Goal: Transaction & Acquisition: Book appointment/travel/reservation

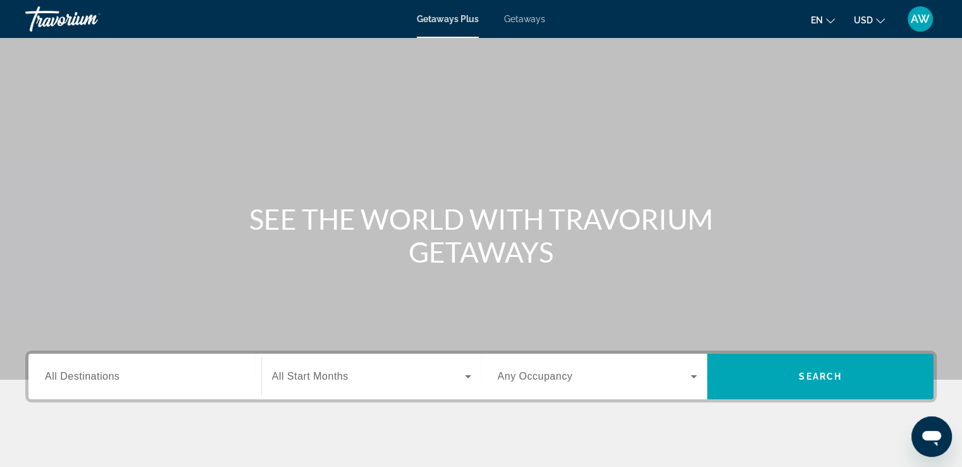
click at [526, 19] on span "Getaways" at bounding box center [524, 19] width 41 height 10
click at [465, 379] on icon "Search widget" at bounding box center [467, 376] width 15 height 15
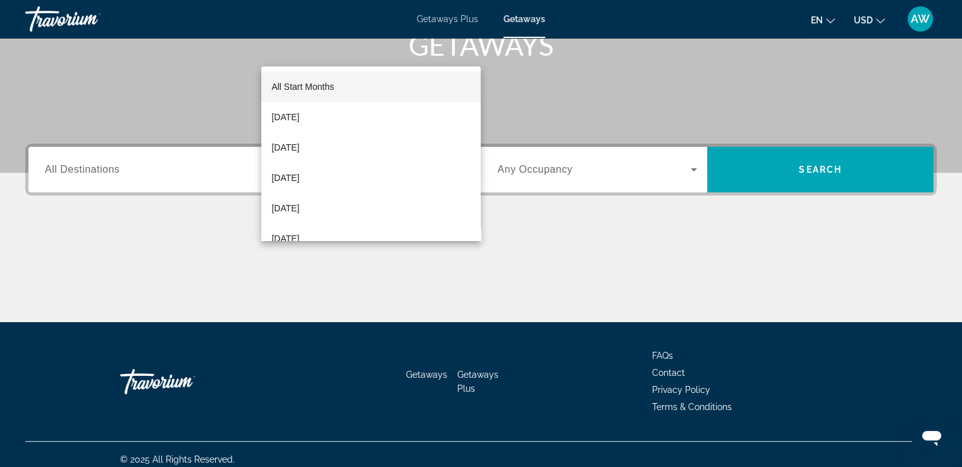
scroll to position [217, 0]
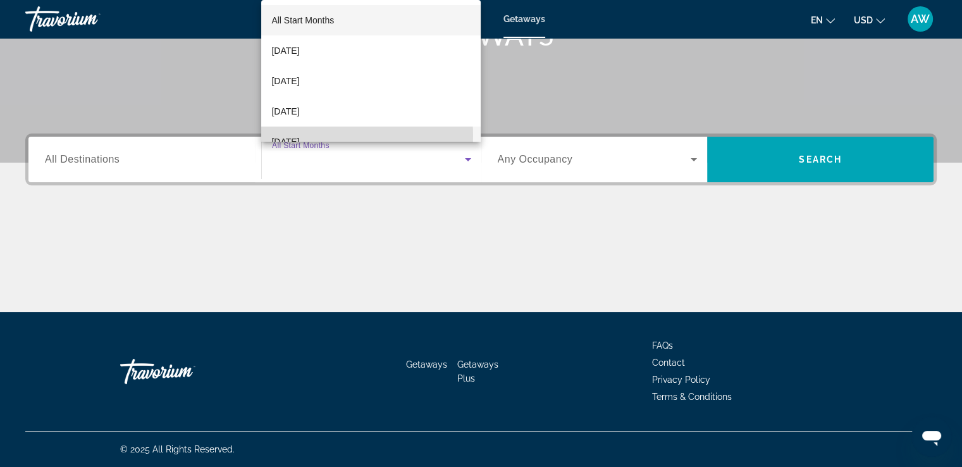
click at [347, 135] on mat-option "[DATE]" at bounding box center [370, 141] width 219 height 30
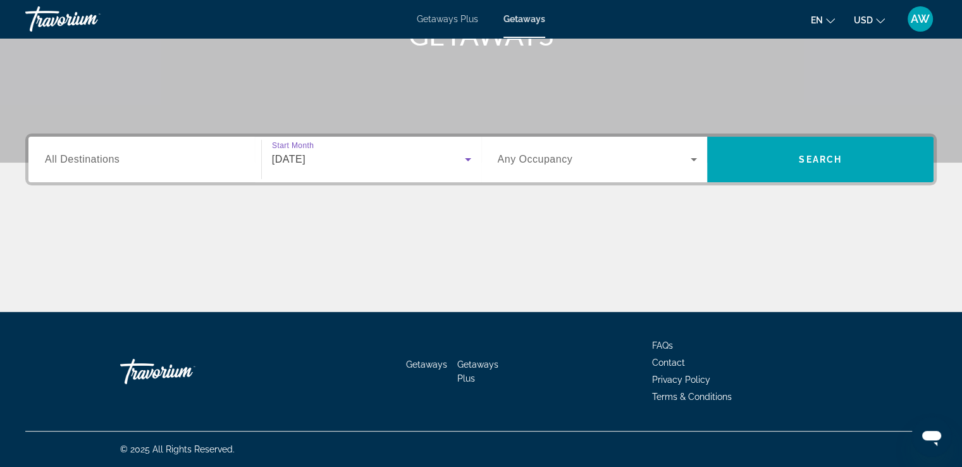
click at [141, 154] on input "Destination All Destinations" at bounding box center [145, 159] width 200 height 15
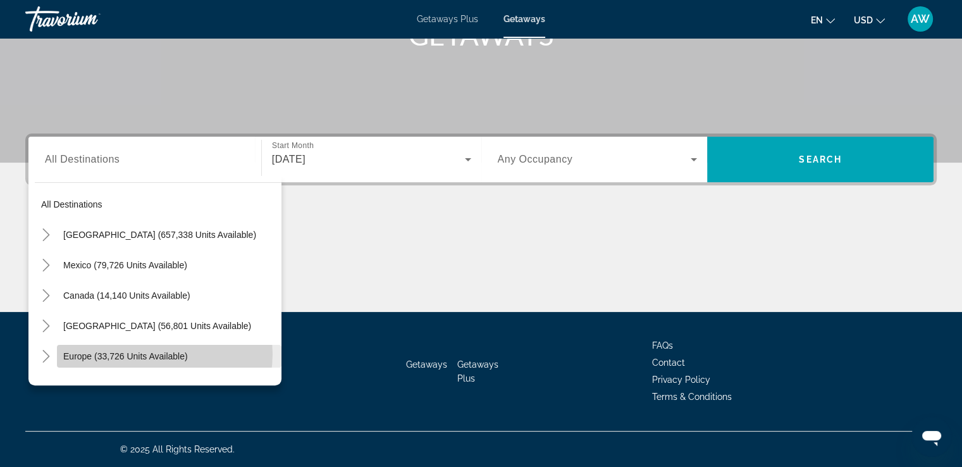
click at [157, 353] on span "Europe (33,726 units available)" at bounding box center [125, 356] width 125 height 10
type input "**********"
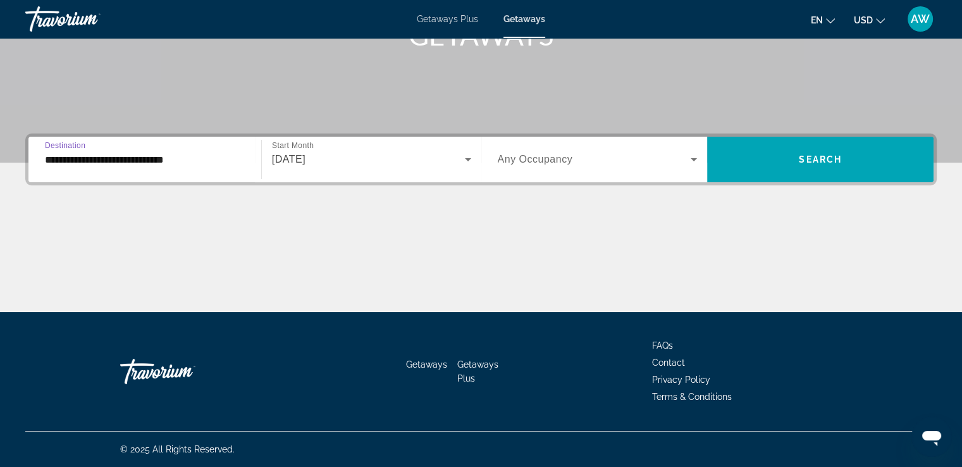
click at [692, 163] on icon "Search widget" at bounding box center [693, 159] width 15 height 15
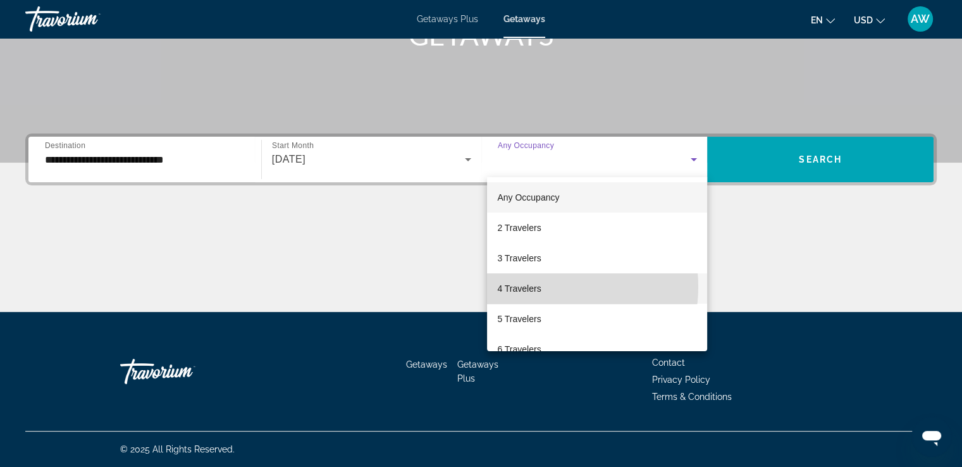
click at [541, 286] on mat-option "4 Travelers" at bounding box center [597, 288] width 220 height 30
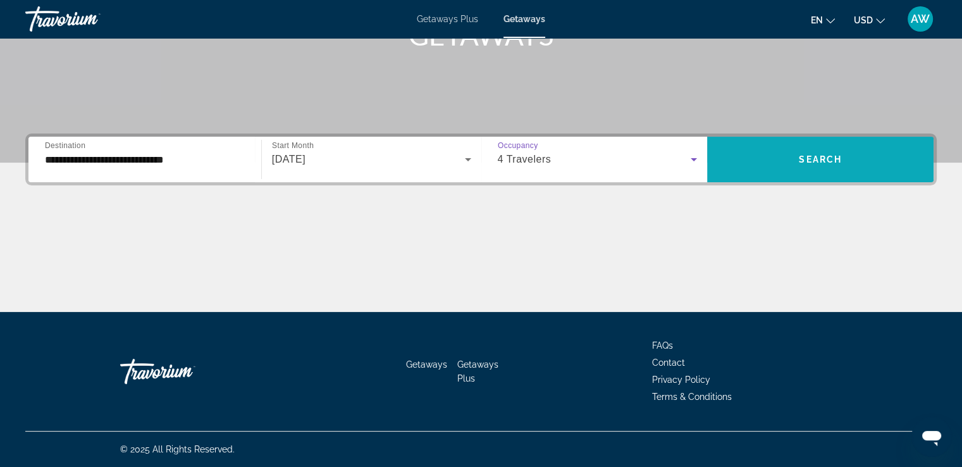
click at [790, 161] on span "Search widget" at bounding box center [820, 159] width 226 height 30
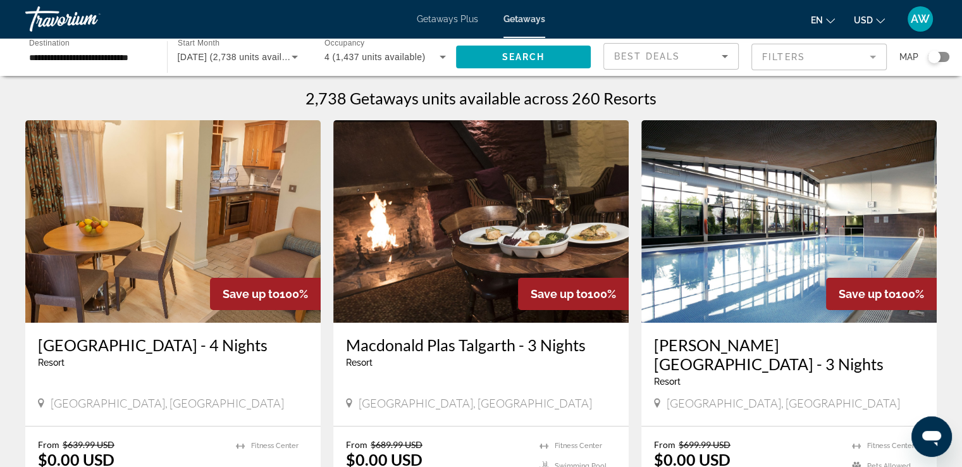
click at [936, 60] on div "Search widget" at bounding box center [933, 57] width 13 height 13
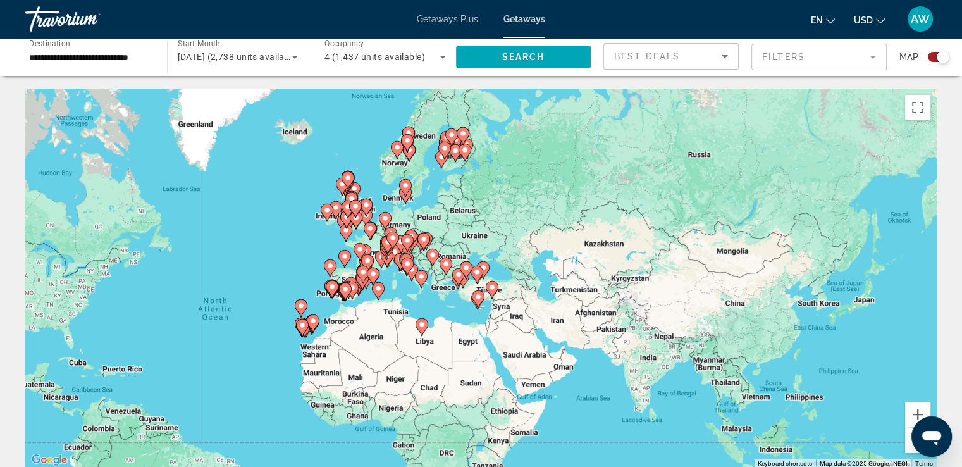
drag, startPoint x: 687, startPoint y: 290, endPoint x: 460, endPoint y: 338, distance: 231.5
click at [460, 338] on div "To activate drag with keyboard, press Alt + Enter. Once in keyboard drag state,…" at bounding box center [480, 278] width 911 height 379
click at [912, 411] on button "Zoom in" at bounding box center [917, 413] width 25 height 25
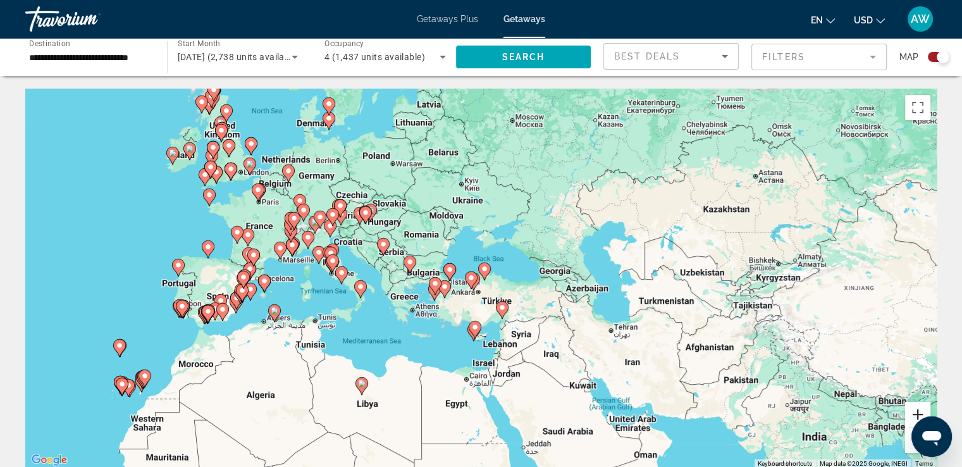
click at [912, 411] on button "Zoom in" at bounding box center [917, 413] width 25 height 25
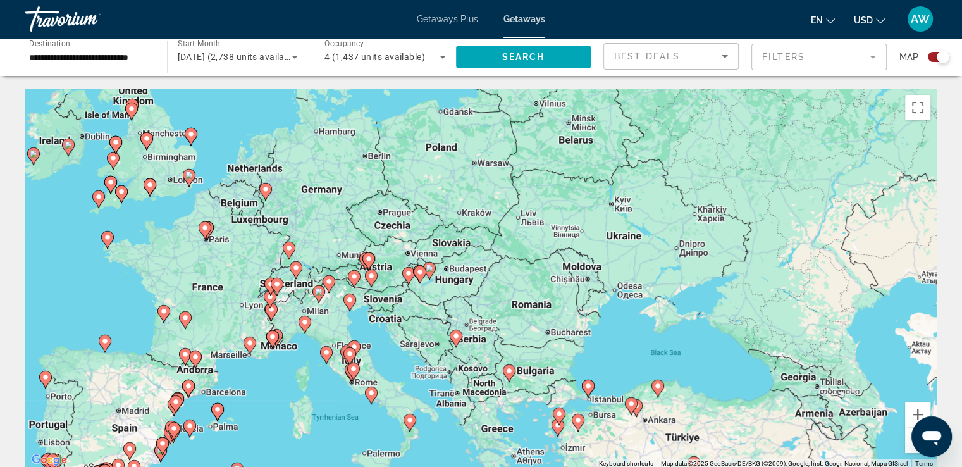
drag, startPoint x: 401, startPoint y: 238, endPoint x: 575, endPoint y: 354, distance: 208.3
click at [575, 354] on div "To activate drag with keyboard, press Alt + Enter. Once in keyboard drag state,…" at bounding box center [480, 278] width 911 height 379
click at [913, 412] on button "Zoom in" at bounding box center [917, 413] width 25 height 25
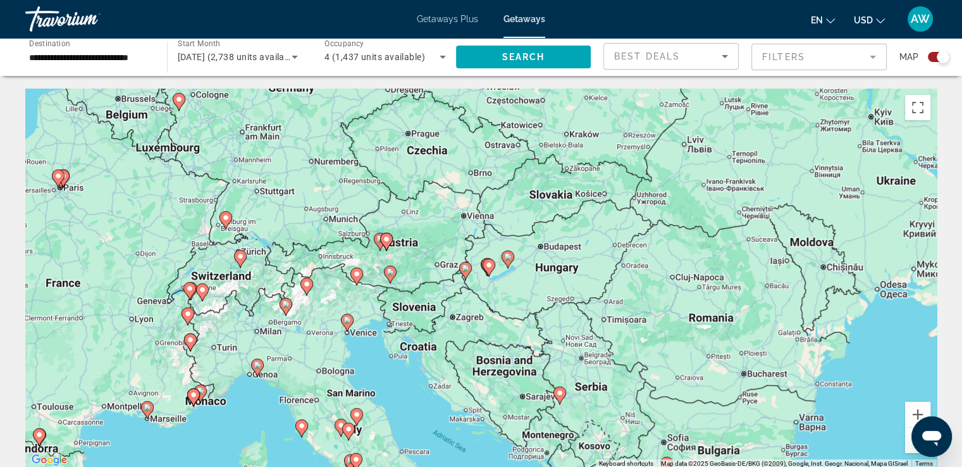
drag, startPoint x: 534, startPoint y: 326, endPoint x: 664, endPoint y: 314, distance: 131.4
click at [664, 314] on div "To activate drag with keyboard, press Alt + Enter. Once in keyboard drag state,…" at bounding box center [480, 278] width 911 height 379
click at [872, 59] on mat-form-field "Filters" at bounding box center [818, 57] width 135 height 27
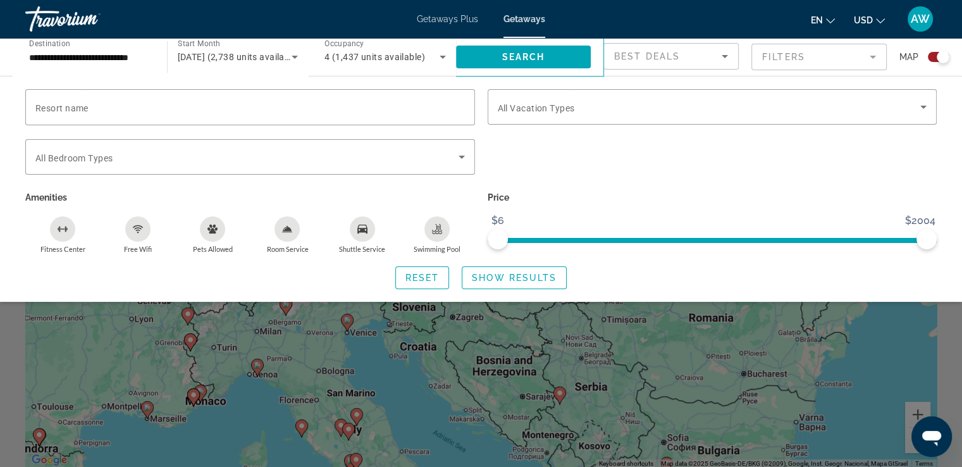
click at [872, 59] on mat-form-field "Filters" at bounding box center [818, 57] width 135 height 27
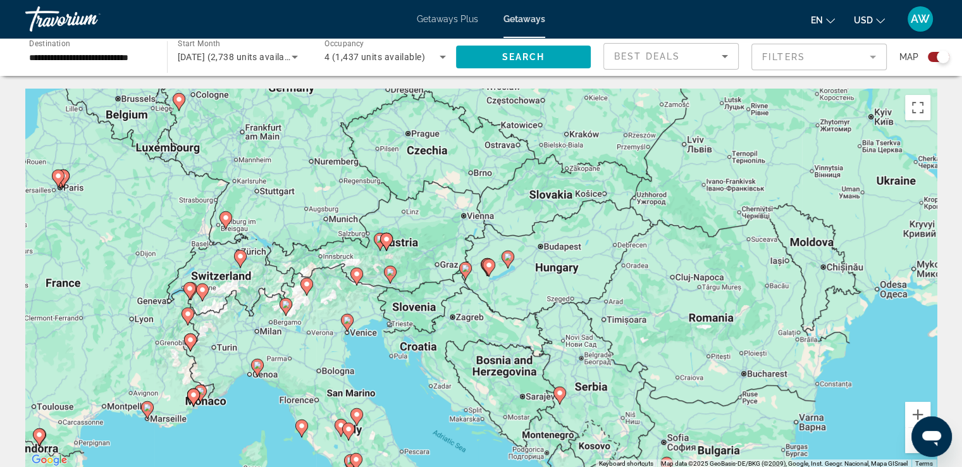
click at [463, 275] on icon "Main content" at bounding box center [464, 270] width 11 height 16
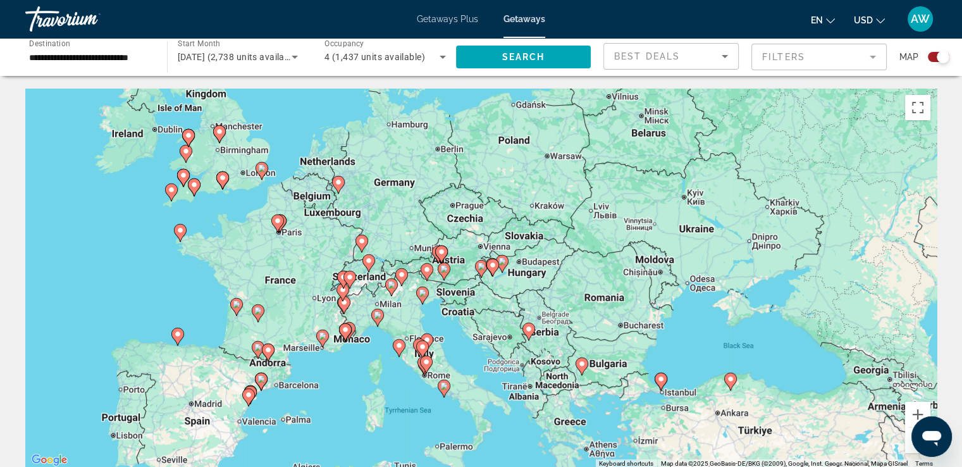
click at [480, 272] on icon "Main content" at bounding box center [480, 268] width 11 height 16
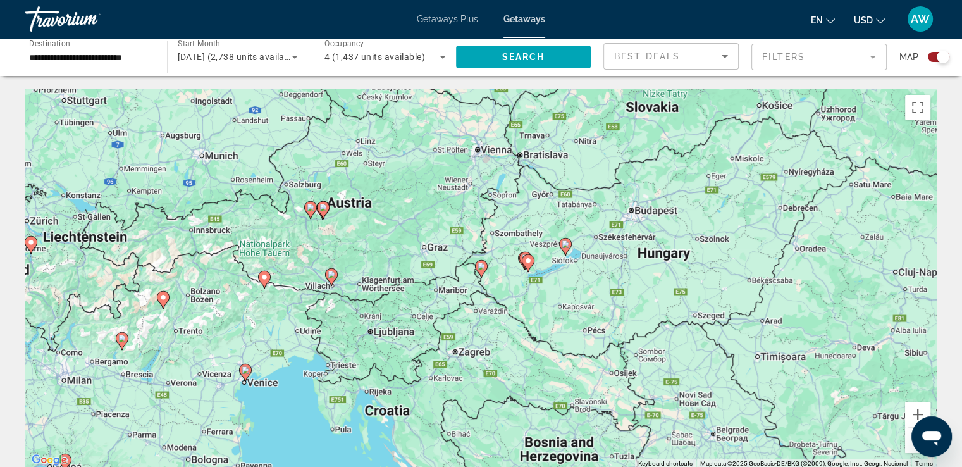
click at [480, 272] on icon "Main content" at bounding box center [480, 268] width 11 height 16
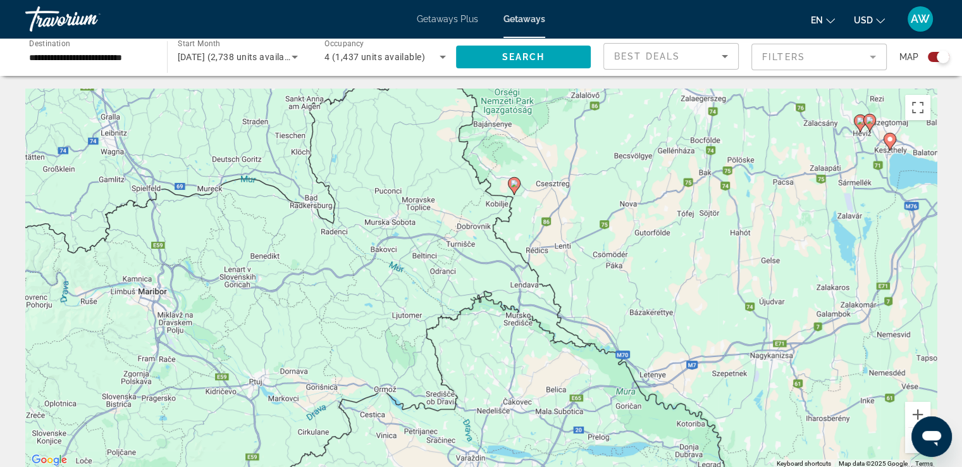
drag, startPoint x: 480, startPoint y: 272, endPoint x: 513, endPoint y: 190, distance: 88.5
click at [513, 190] on icon "Main content" at bounding box center [513, 186] width 11 height 16
click at [912, 448] on button "Zoom out" at bounding box center [917, 439] width 25 height 25
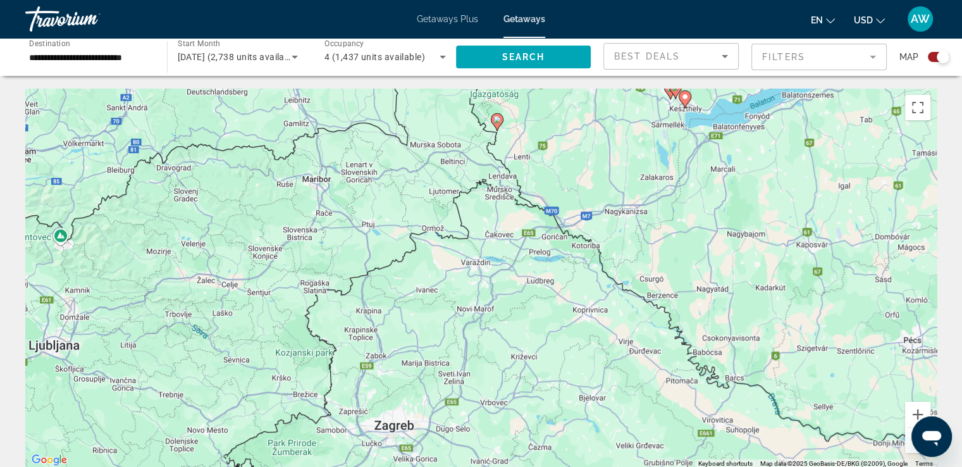
drag, startPoint x: 594, startPoint y: 338, endPoint x: 592, endPoint y: 233, distance: 105.6
click at [594, 231] on div "To navigate, press the arrow keys. To activate drag with keyboard, press Alt + …" at bounding box center [480, 278] width 911 height 379
click at [309, 287] on div "To navigate, press the arrow keys. To activate drag with keyboard, press Alt + …" at bounding box center [480, 278] width 911 height 379
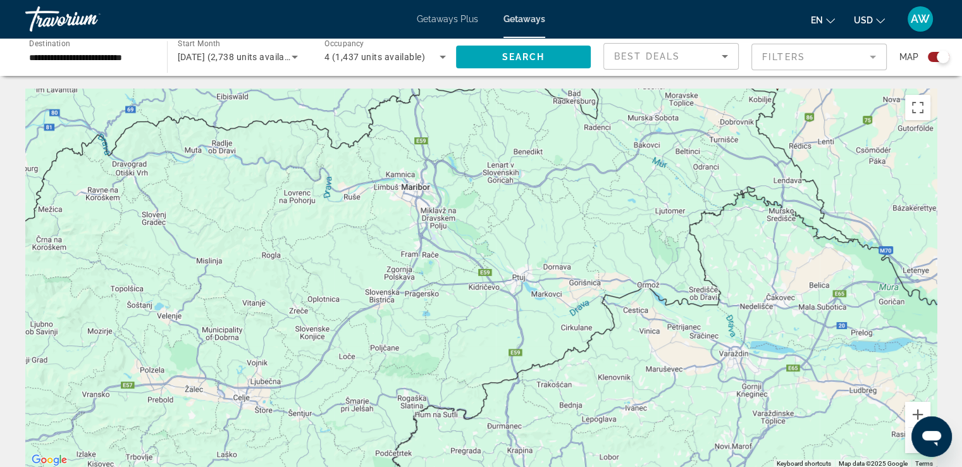
drag, startPoint x: 326, startPoint y: 284, endPoint x: 420, endPoint y: 398, distance: 147.3
click at [420, 398] on div "To navigate, press the arrow keys. To activate drag with keyboard, press Alt + …" at bounding box center [480, 278] width 911 height 379
click at [508, 65] on span "Search widget" at bounding box center [523, 57] width 135 height 30
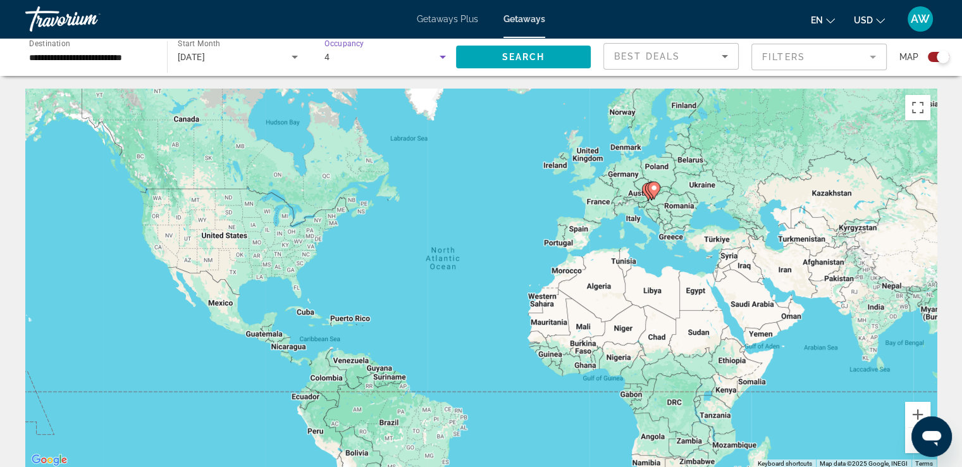
click at [437, 61] on icon "Search widget" at bounding box center [442, 56] width 15 height 15
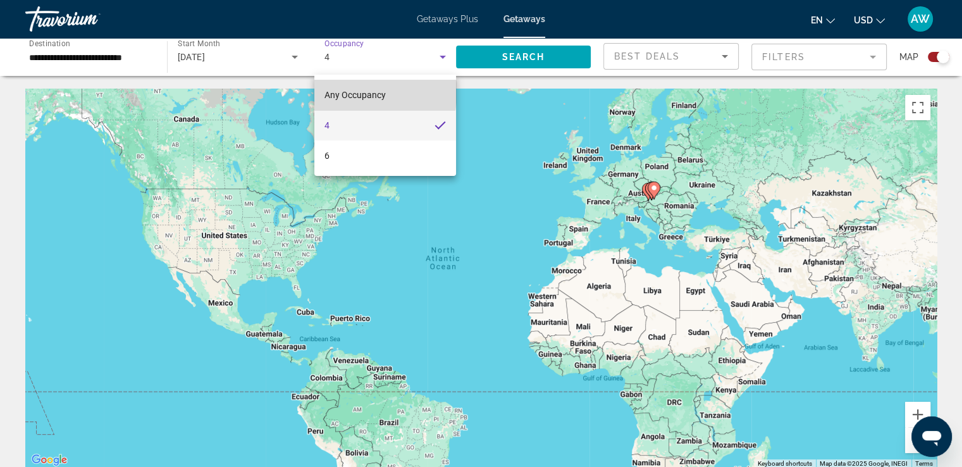
click at [368, 92] on span "Any Occupancy" at bounding box center [354, 95] width 61 height 10
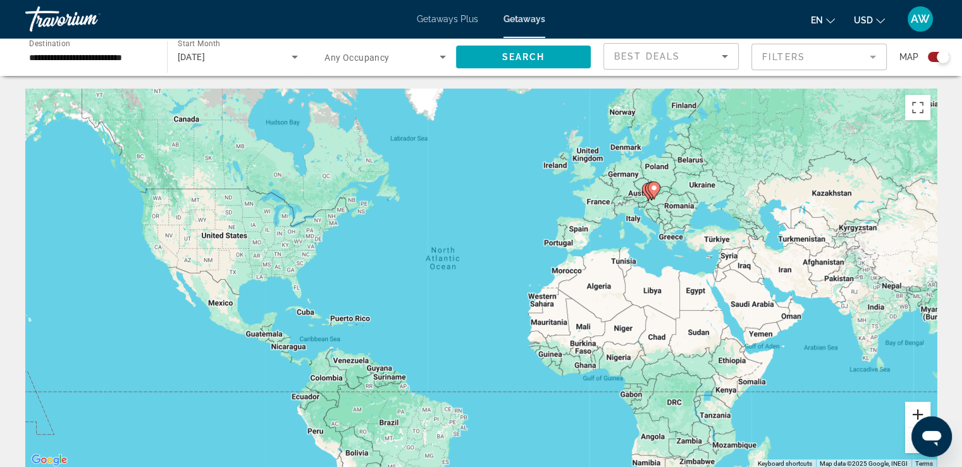
click at [913, 415] on button "Zoom in" at bounding box center [917, 413] width 25 height 25
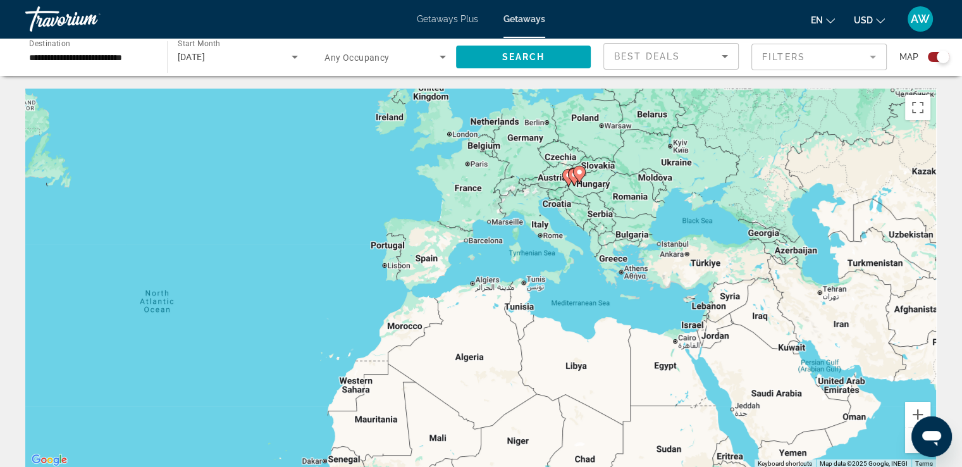
drag, startPoint x: 791, startPoint y: 207, endPoint x: 539, endPoint y: 271, distance: 260.8
click at [539, 271] on div "To navigate, press the arrow keys. To activate drag with keyboard, press Alt + …" at bounding box center [480, 278] width 911 height 379
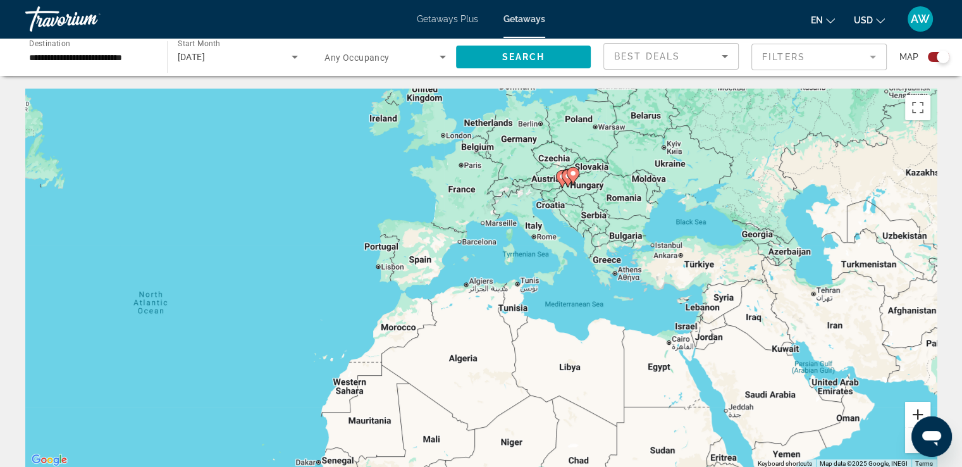
click at [913, 412] on button "Zoom in" at bounding box center [917, 413] width 25 height 25
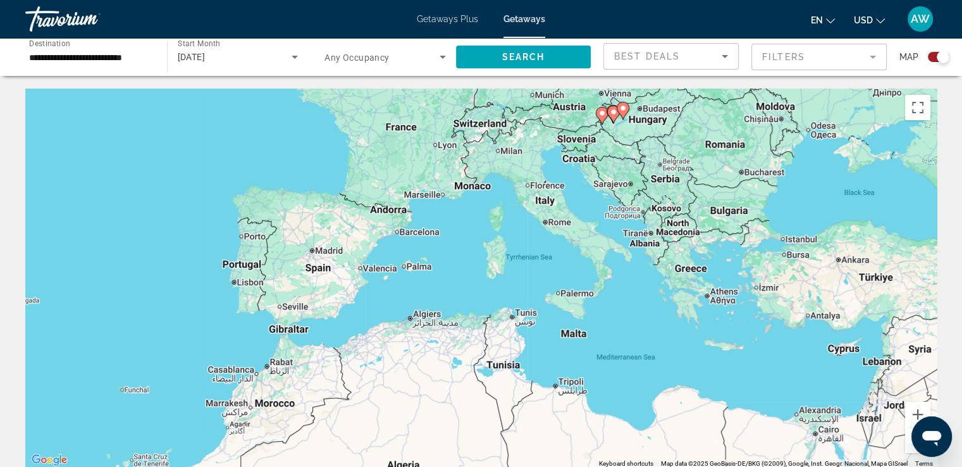
drag, startPoint x: 560, startPoint y: 225, endPoint x: 465, endPoint y: 272, distance: 106.3
click at [465, 272] on div "To navigate, press the arrow keys. To activate drag with keyboard, press Alt + …" at bounding box center [480, 278] width 911 height 379
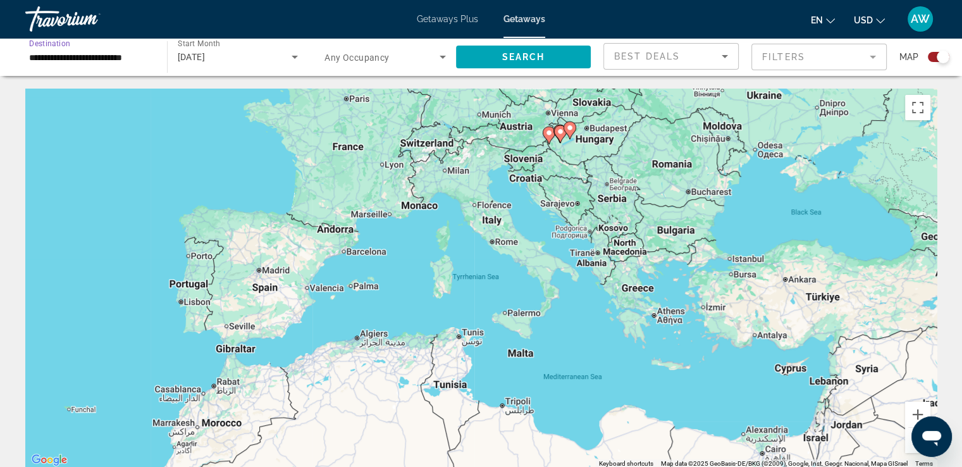
click at [144, 59] on input "**********" at bounding box center [89, 57] width 121 height 15
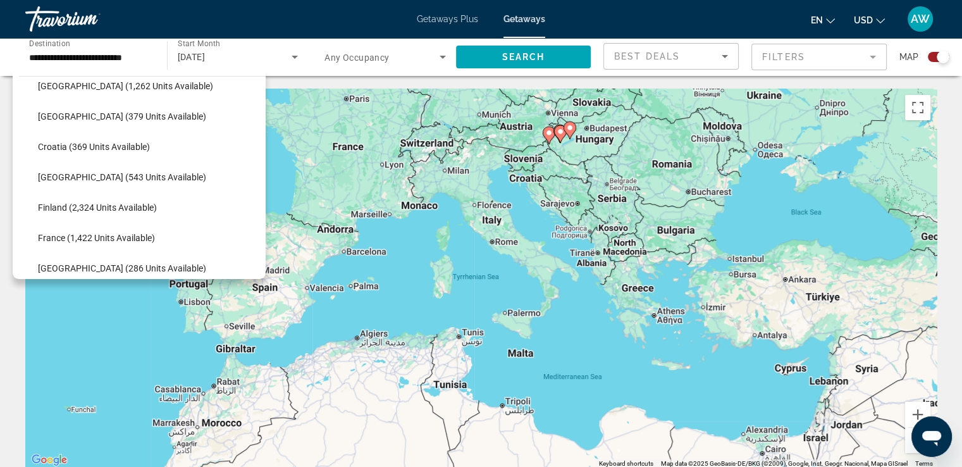
scroll to position [221, 0]
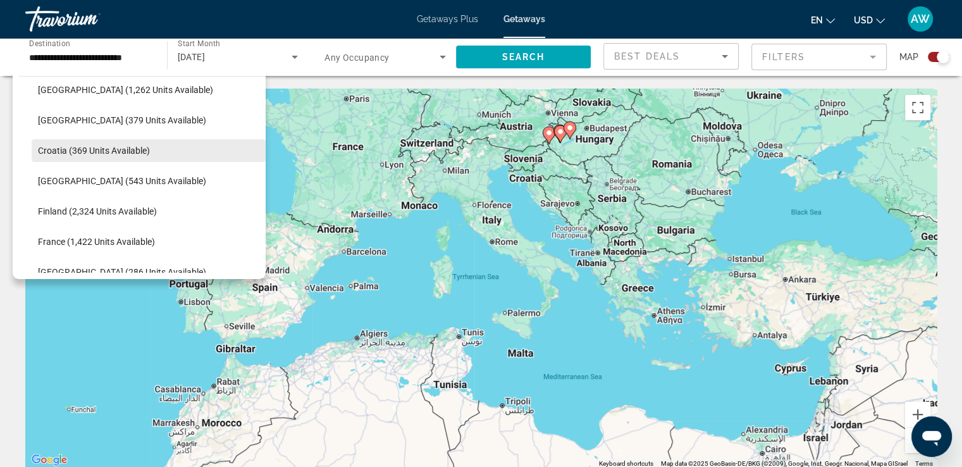
click at [90, 155] on span "Search widget" at bounding box center [149, 150] width 234 height 30
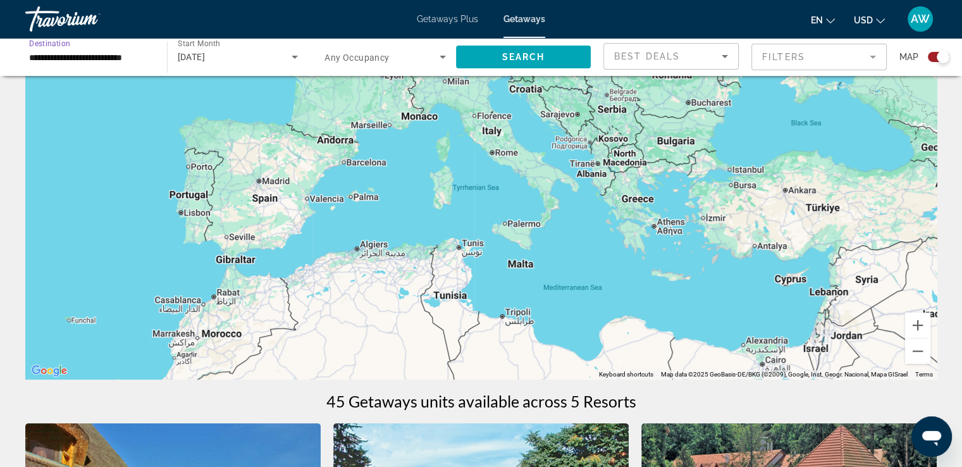
scroll to position [0, 0]
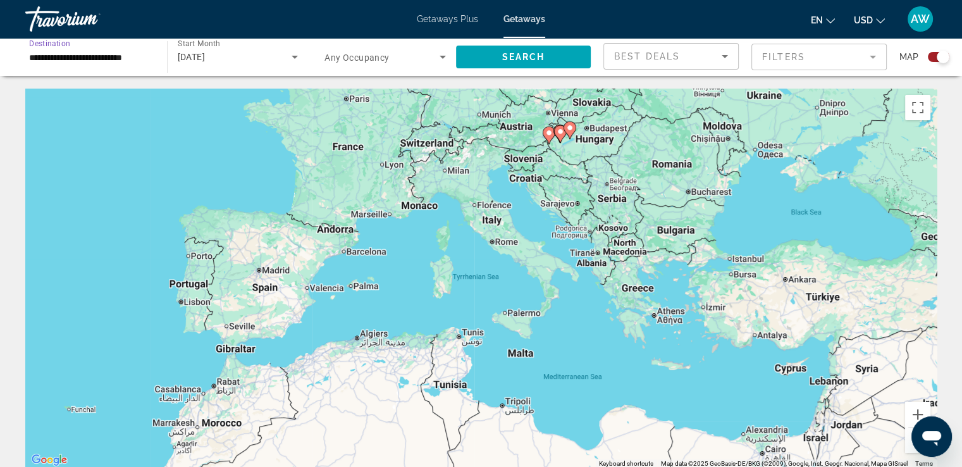
click at [547, 155] on div "To navigate, press the arrow keys. To activate drag with keyboard, press Alt + …" at bounding box center [480, 278] width 911 height 379
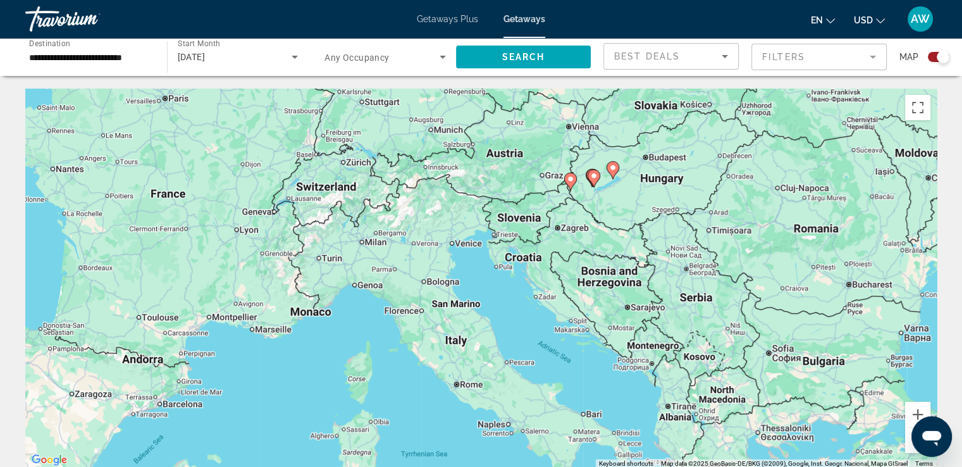
drag, startPoint x: 496, startPoint y: 192, endPoint x: 518, endPoint y: 249, distance: 60.8
click at [518, 249] on div "To navigate, press the arrow keys. To activate drag with keyboard, press Alt + …" at bounding box center [480, 278] width 911 height 379
click at [148, 56] on input "**********" at bounding box center [89, 57] width 121 height 15
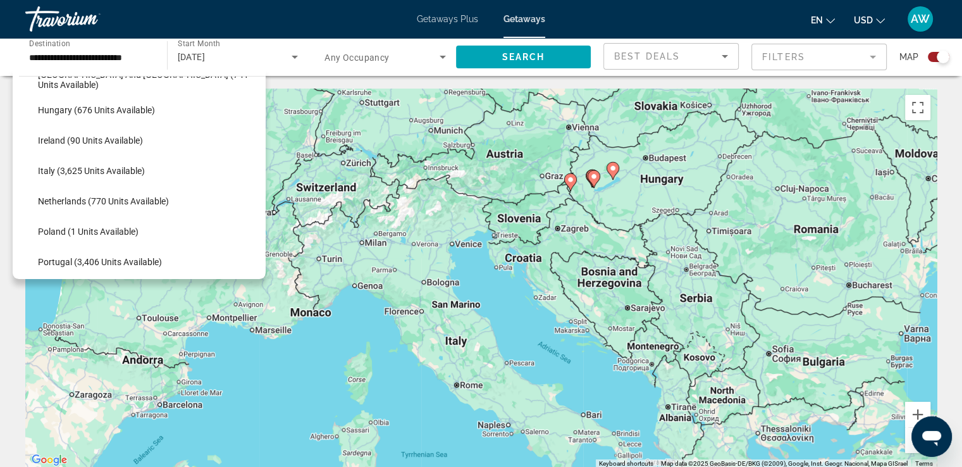
scroll to position [457, 0]
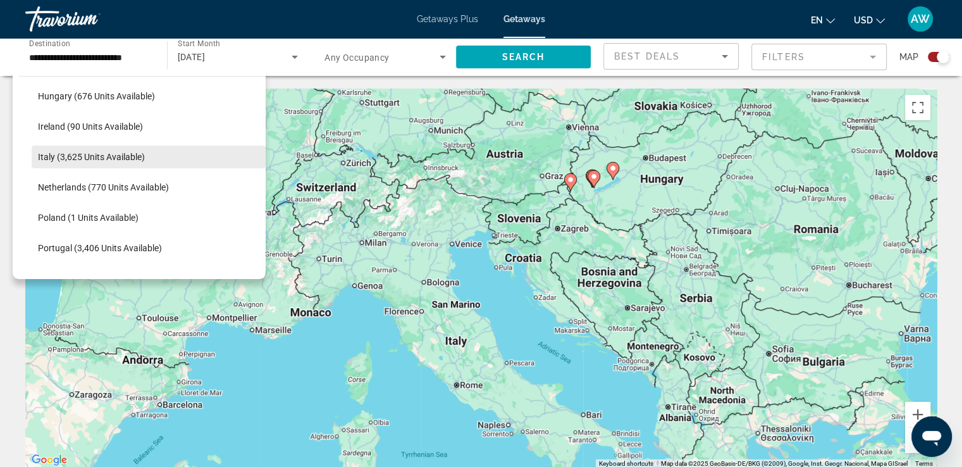
click at [80, 152] on span "Italy (3,625 units available)" at bounding box center [91, 157] width 107 height 10
type input "**********"
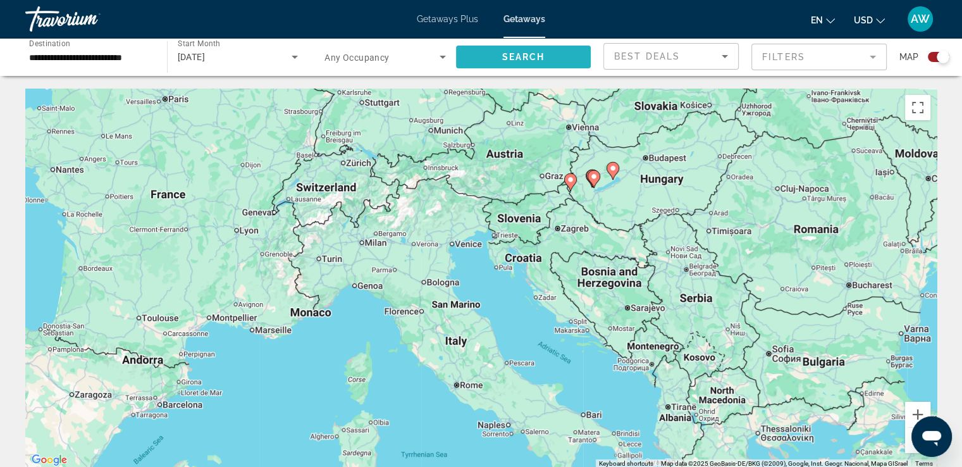
click at [518, 60] on span "Search" at bounding box center [522, 57] width 43 height 10
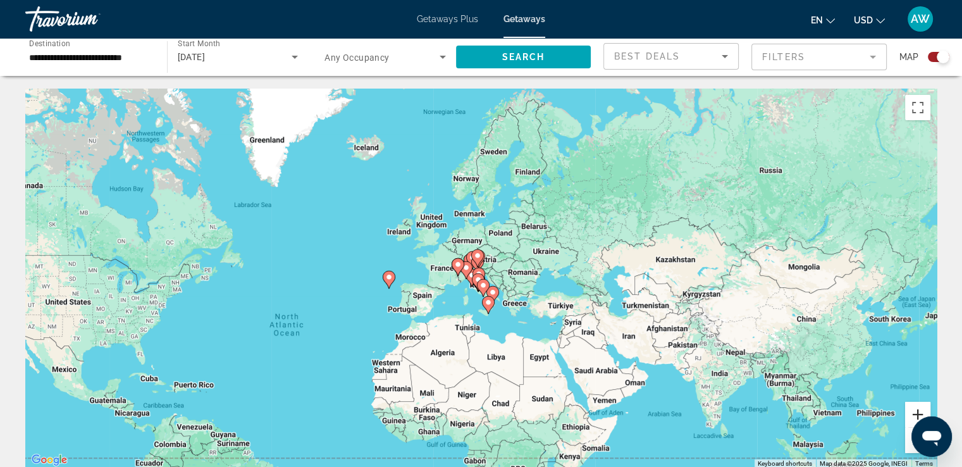
click at [915, 412] on button "Zoom in" at bounding box center [917, 413] width 25 height 25
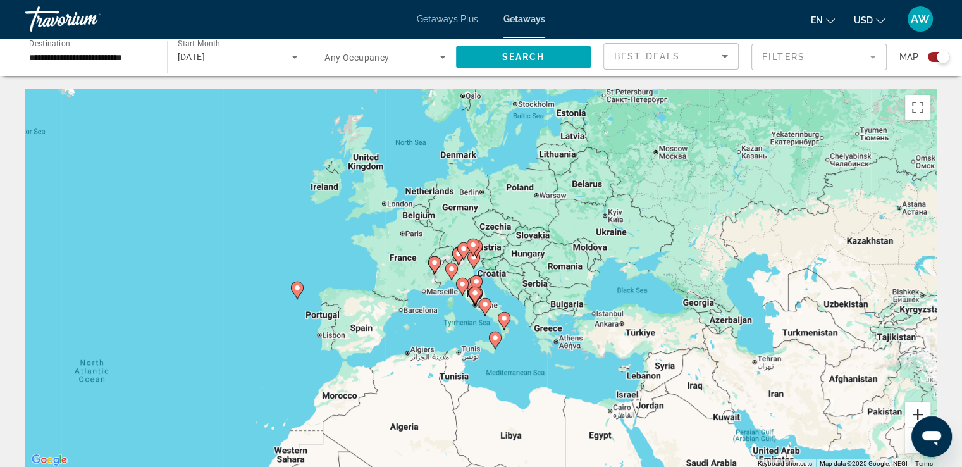
click at [915, 412] on button "Zoom in" at bounding box center [917, 413] width 25 height 25
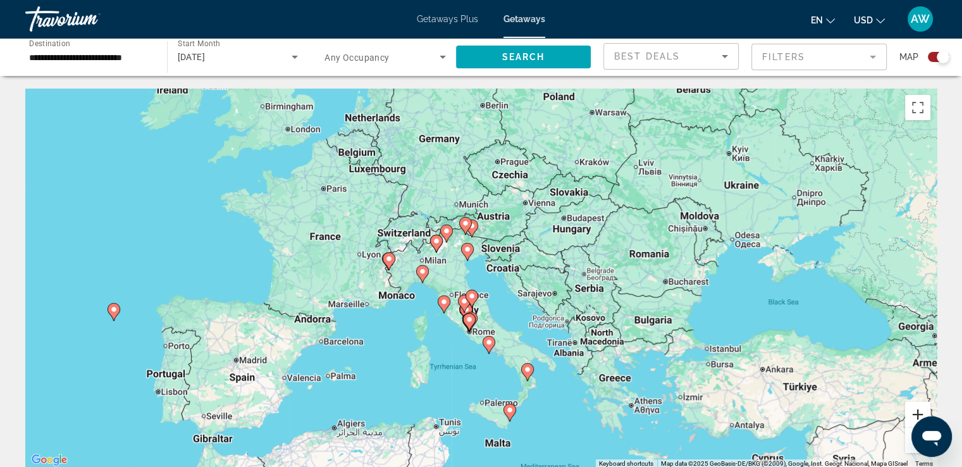
click at [915, 412] on button "Zoom in" at bounding box center [917, 413] width 25 height 25
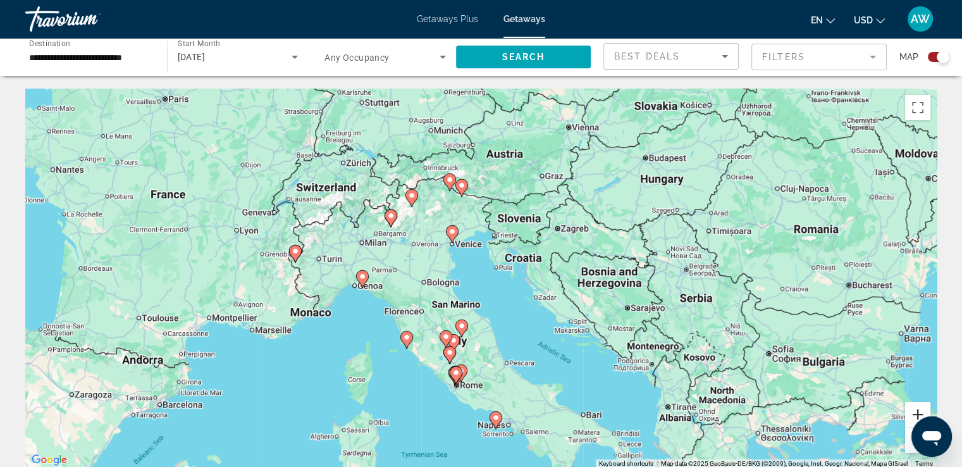
click at [915, 412] on button "Zoom in" at bounding box center [917, 413] width 25 height 25
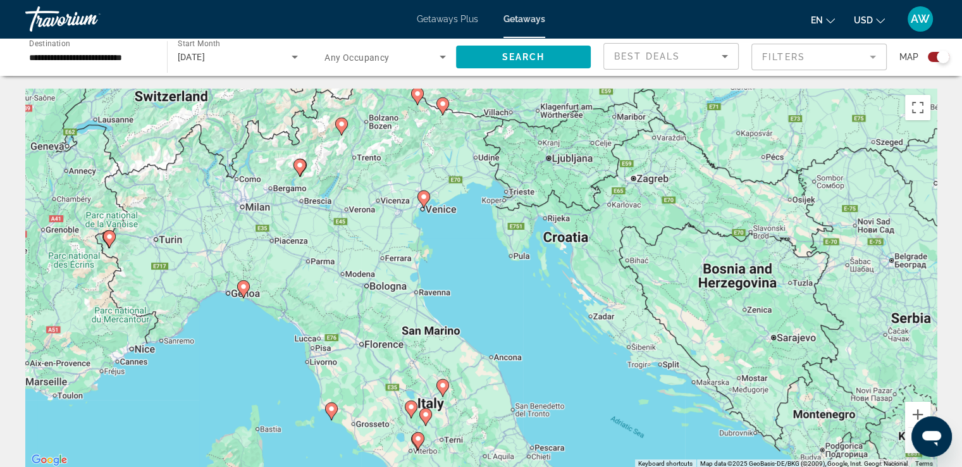
click at [425, 200] on icon "Main content" at bounding box center [422, 199] width 11 height 16
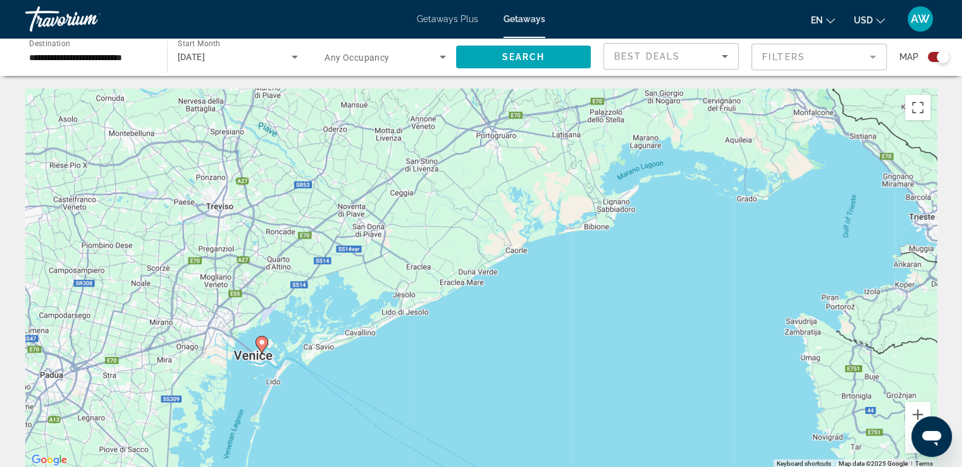
drag, startPoint x: 480, startPoint y: 272, endPoint x: 262, endPoint y: 348, distance: 230.9
click at [262, 348] on icon "Main content" at bounding box center [260, 344] width 11 height 16
click at [265, 346] on icon "Main content" at bounding box center [260, 344] width 11 height 16
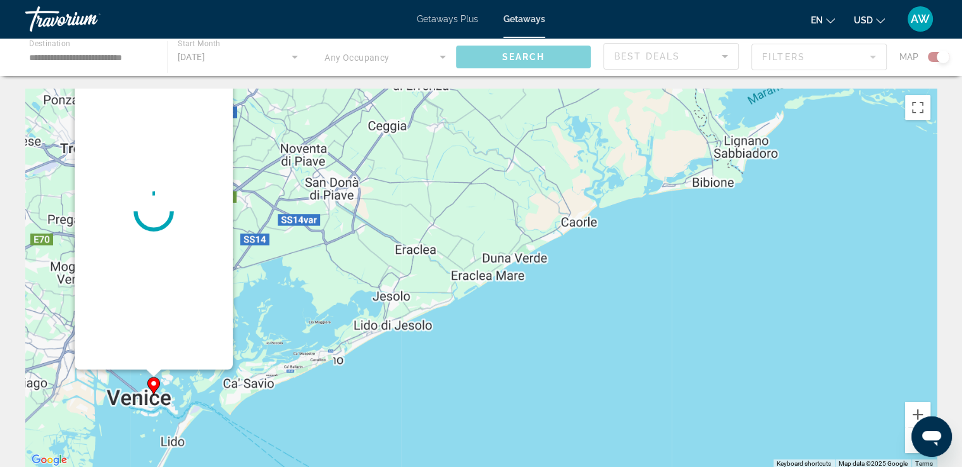
click at [265, 346] on div "To activate drag with keyboard, press Alt + Enter. Once in keyboard drag state,…" at bounding box center [480, 278] width 911 height 379
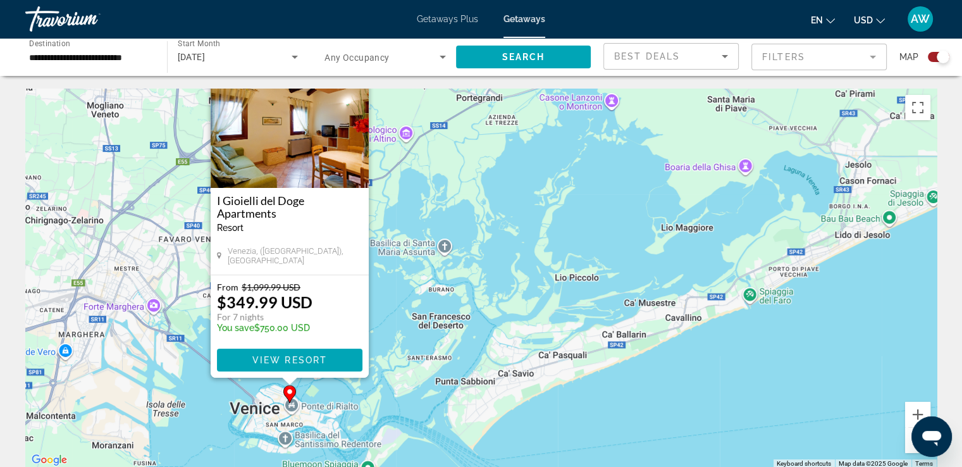
drag, startPoint x: 334, startPoint y: 314, endPoint x: 632, endPoint y: 255, distance: 302.8
click at [632, 255] on div "To activate drag with keyboard, press Alt + Enter. Once in keyboard drag state,…" at bounding box center [480, 278] width 911 height 379
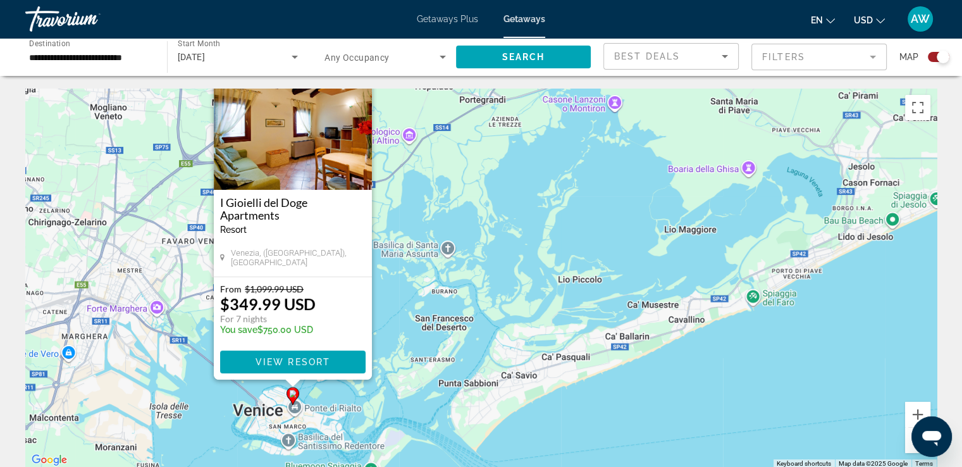
click at [296, 394] on icon "Main content" at bounding box center [291, 396] width 11 height 16
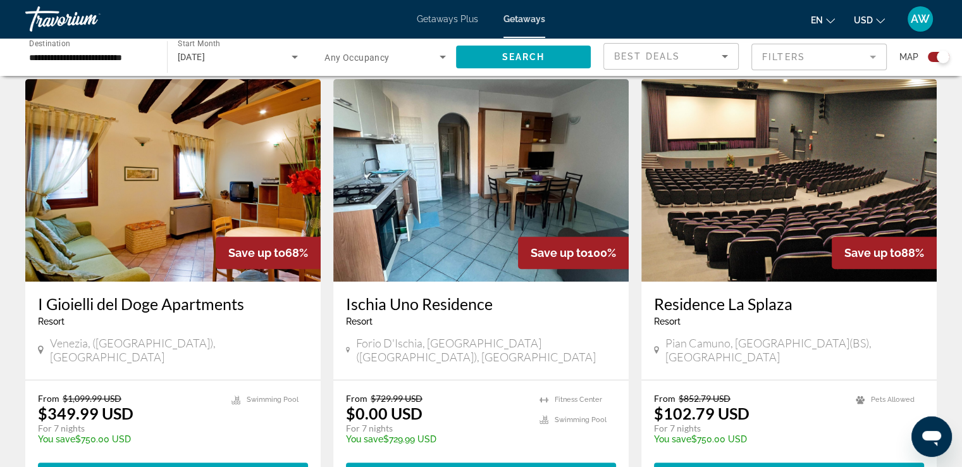
scroll to position [417, 0]
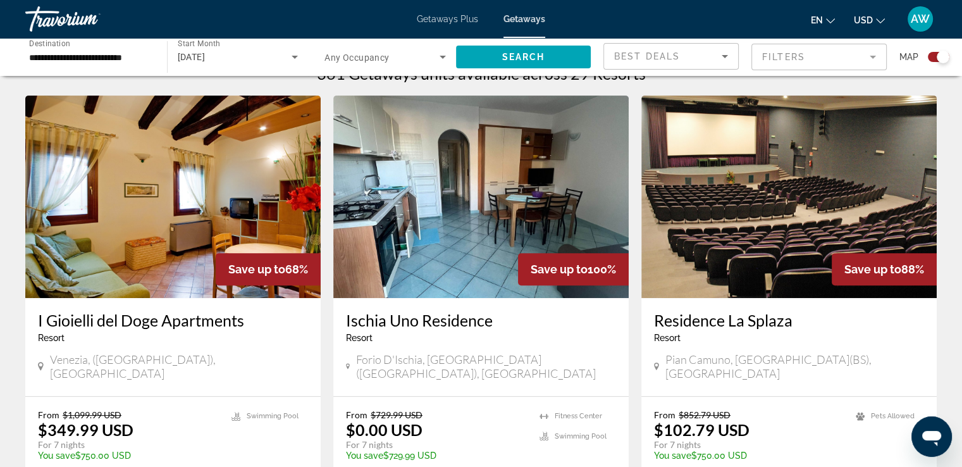
click at [743, 322] on h3 "Residence La Splaza" at bounding box center [789, 319] width 270 height 19
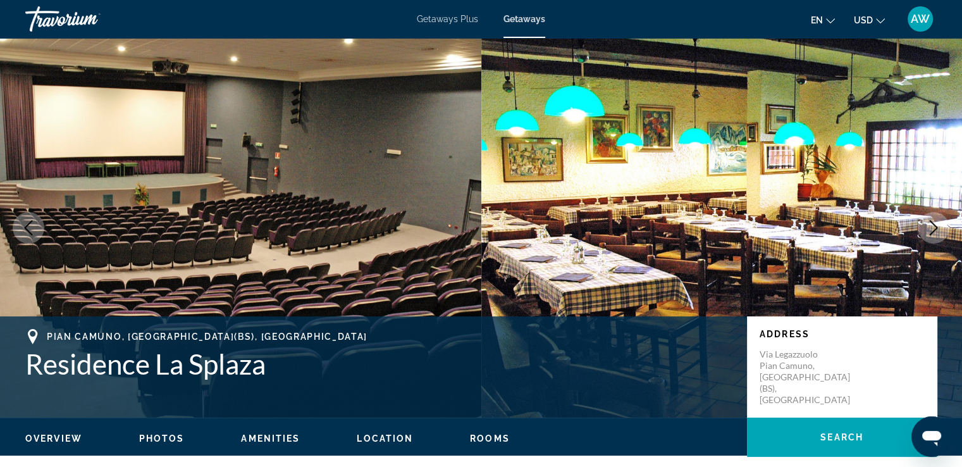
click at [936, 226] on icon "Next image" at bounding box center [932, 227] width 15 height 15
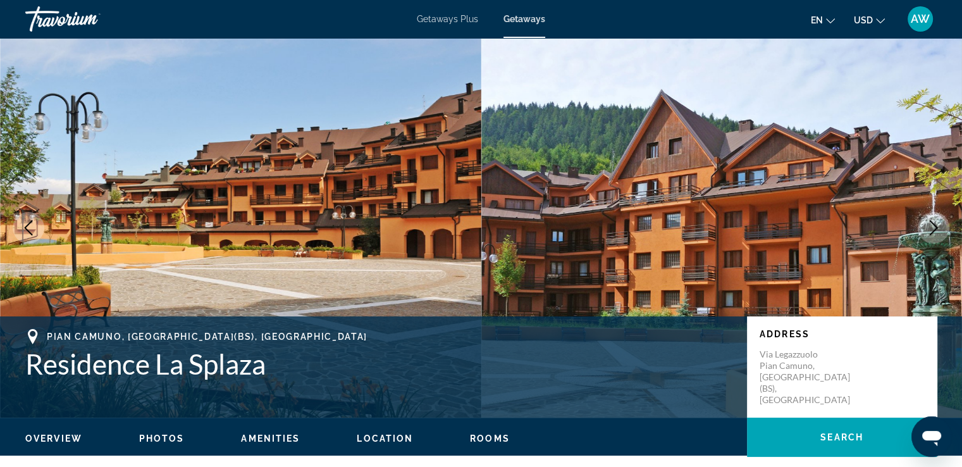
click at [936, 226] on icon "Next image" at bounding box center [932, 227] width 15 height 15
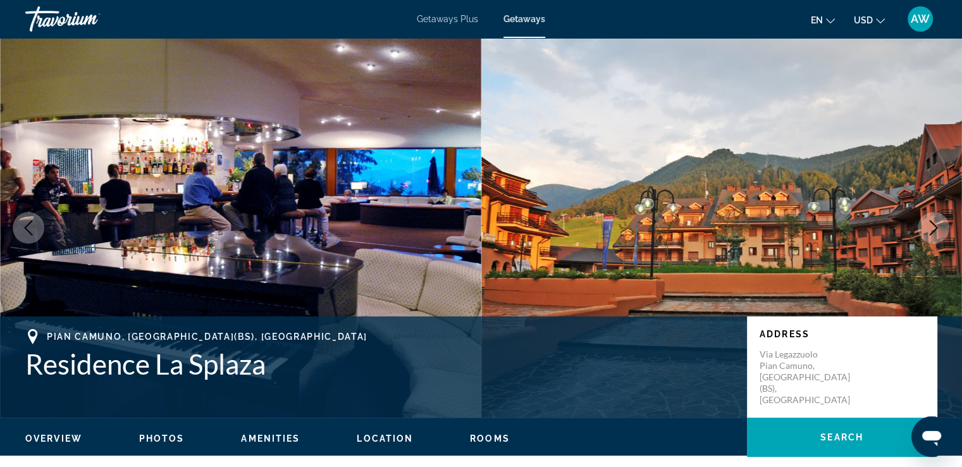
click at [936, 226] on icon "Next image" at bounding box center [932, 227] width 15 height 15
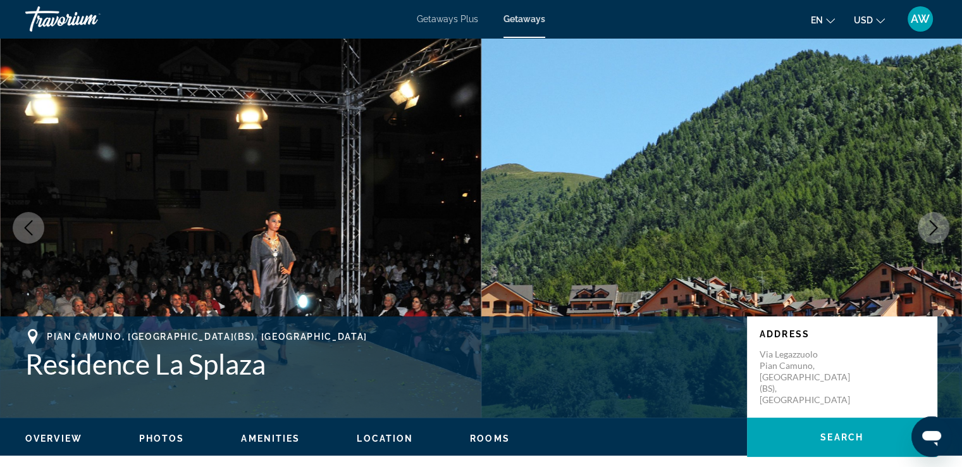
click at [936, 226] on icon "Next image" at bounding box center [932, 227] width 15 height 15
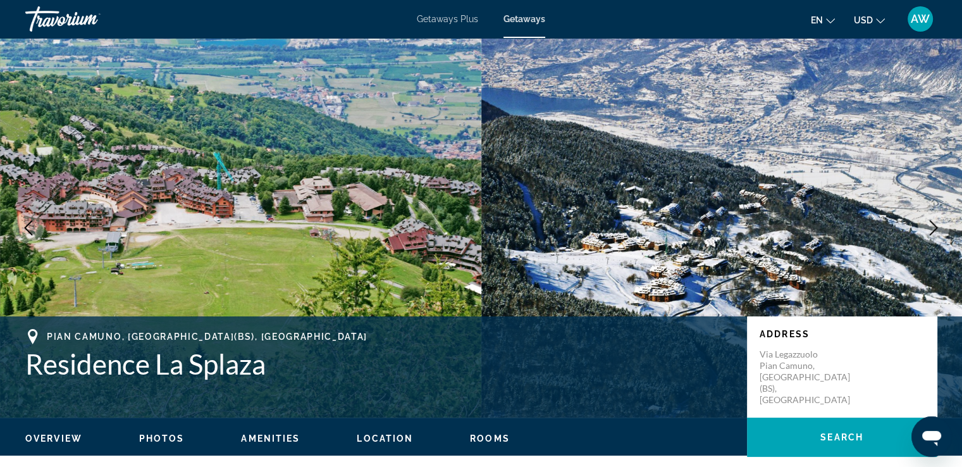
click at [936, 226] on icon "Next image" at bounding box center [932, 227] width 15 height 15
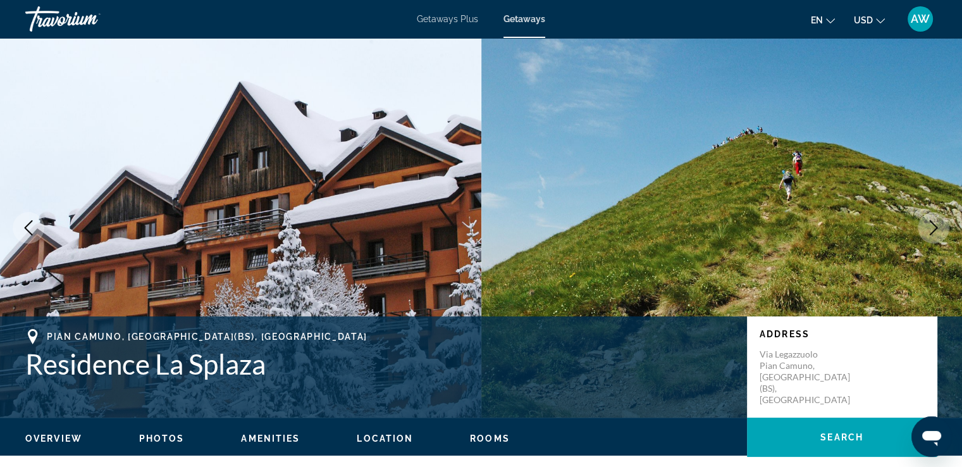
click at [936, 226] on icon "Next image" at bounding box center [932, 227] width 15 height 15
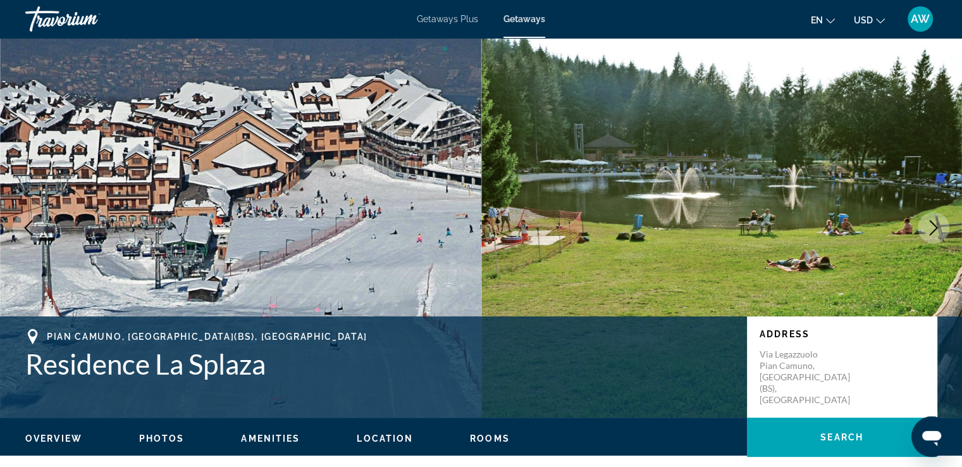
click at [936, 226] on icon "Next image" at bounding box center [932, 227] width 15 height 15
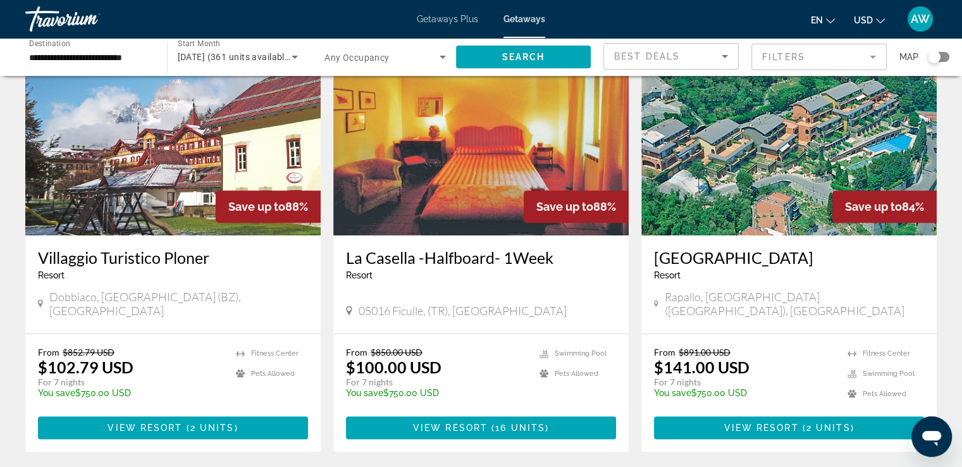
scroll to position [529, 0]
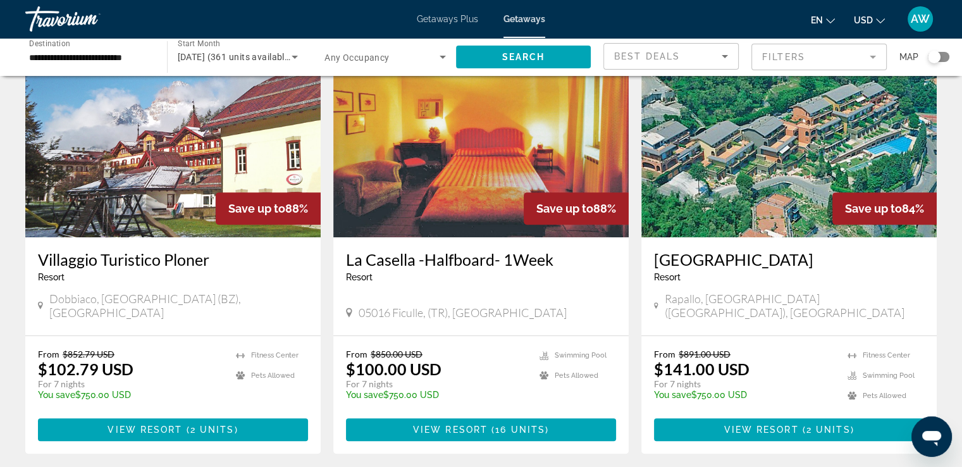
click at [724, 250] on h3 "[GEOGRAPHIC_DATA]" at bounding box center [789, 259] width 270 height 19
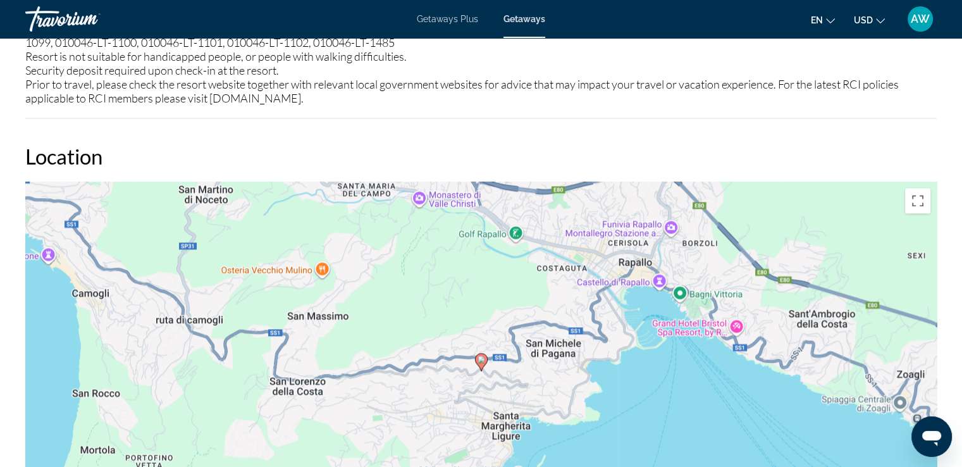
scroll to position [1867, 0]
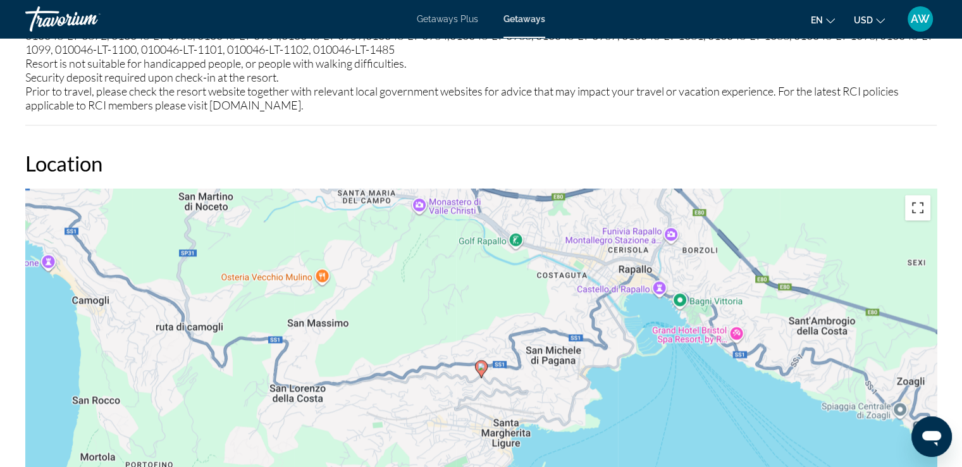
click at [919, 198] on button "Toggle fullscreen view" at bounding box center [917, 207] width 25 height 25
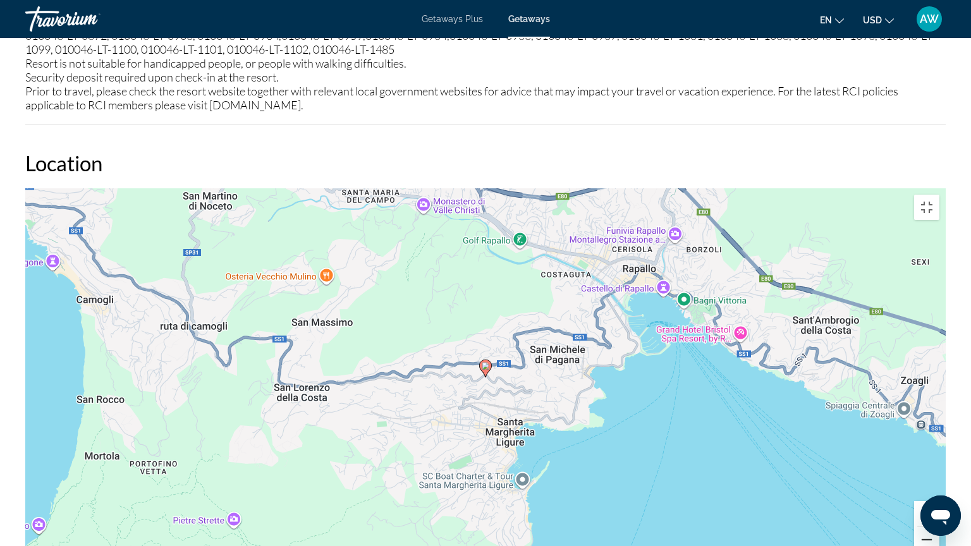
click at [939, 466] on button "Zoom out" at bounding box center [926, 539] width 25 height 25
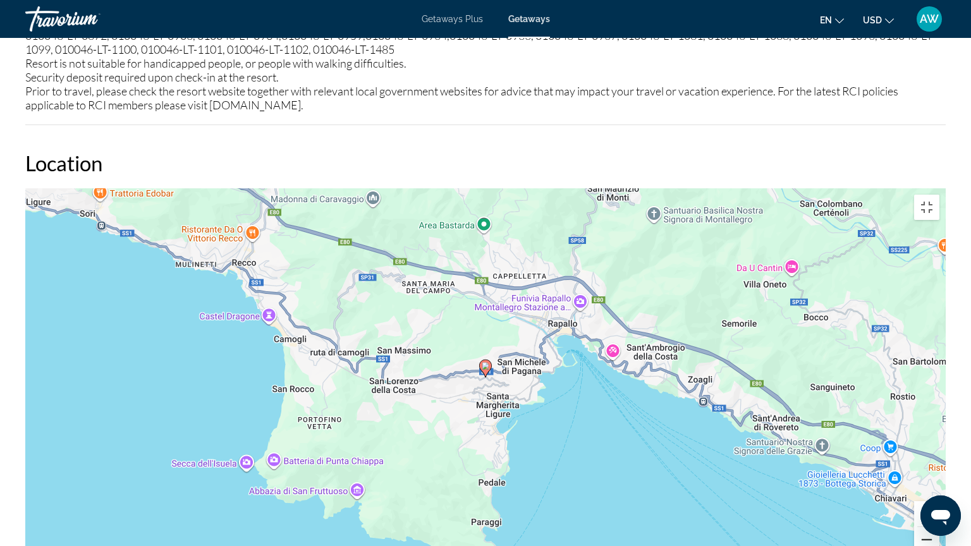
click at [939, 466] on button "Zoom out" at bounding box center [926, 539] width 25 height 25
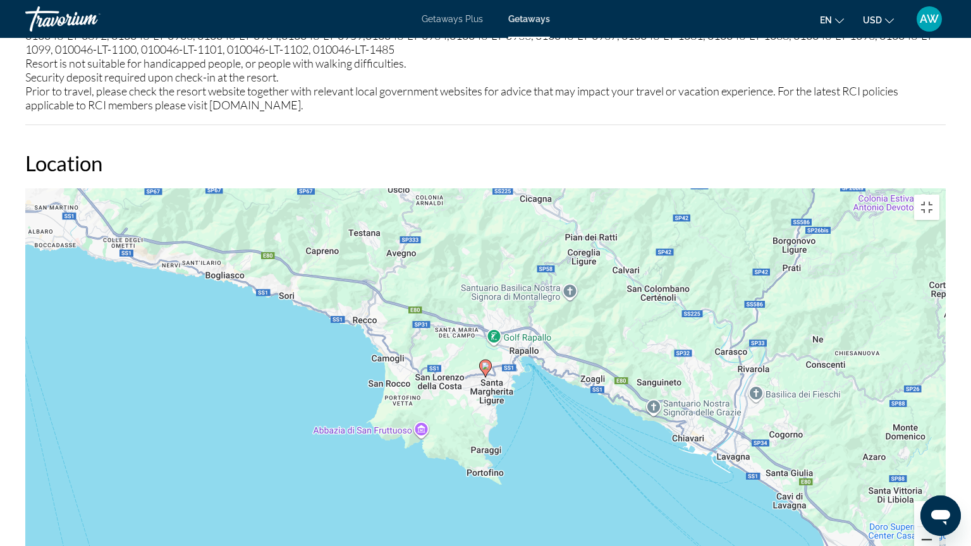
click at [939, 466] on button "Zoom out" at bounding box center [926, 539] width 25 height 25
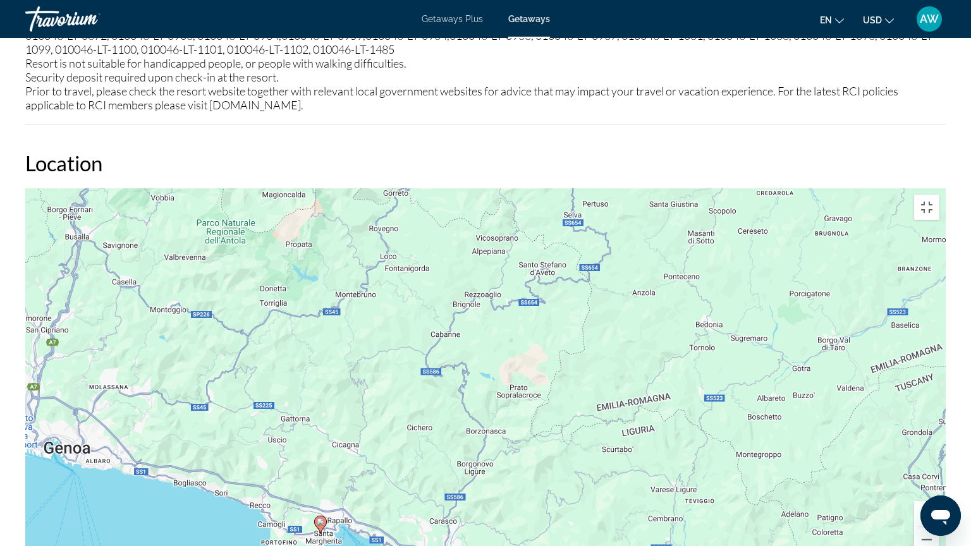
drag, startPoint x: 729, startPoint y: 301, endPoint x: 564, endPoint y: 450, distance: 222.4
click at [564, 450] on div "To activate drag with keyboard, press Alt + Enter. Once in keyboard drag state,…" at bounding box center [485, 377] width 920 height 379
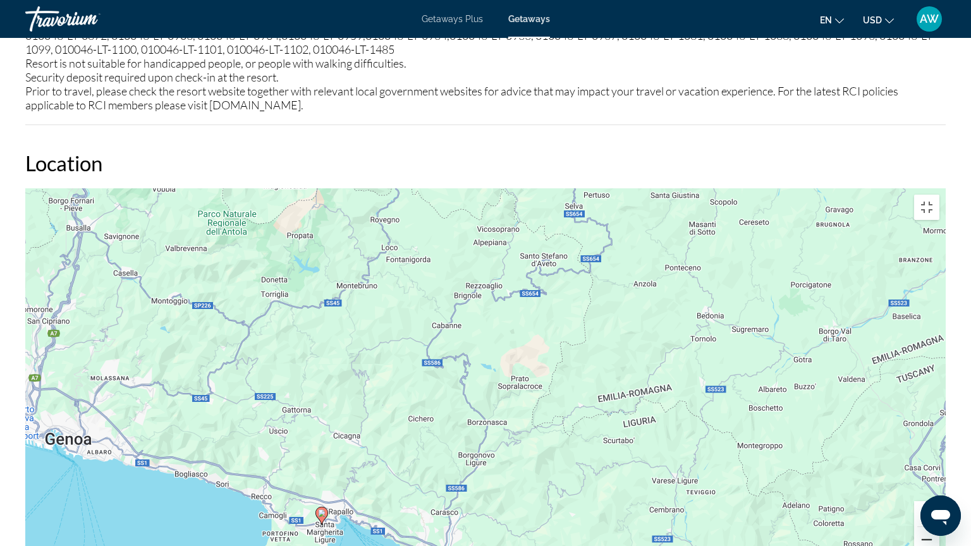
click at [939, 466] on button "Zoom out" at bounding box center [926, 539] width 25 height 25
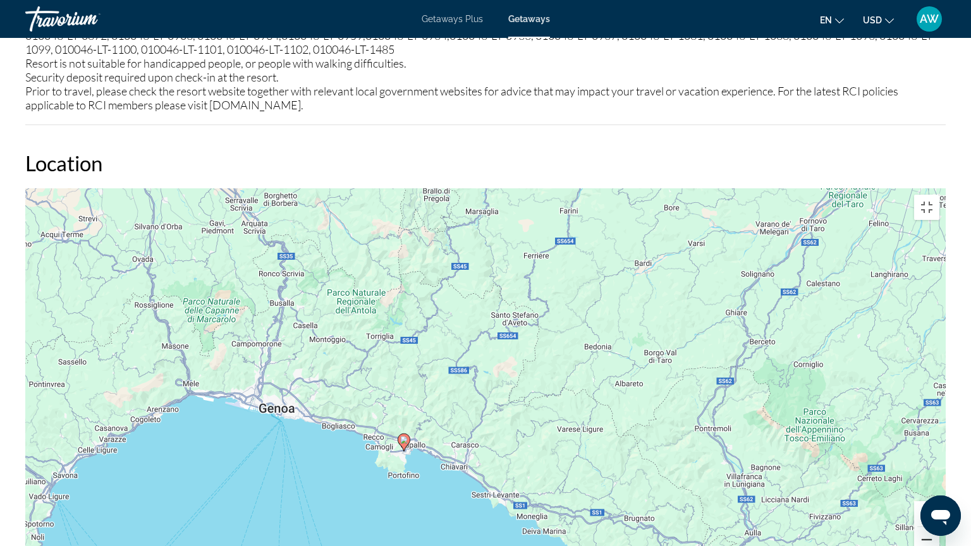
click at [939, 466] on button "Zoom out" at bounding box center [926, 539] width 25 height 25
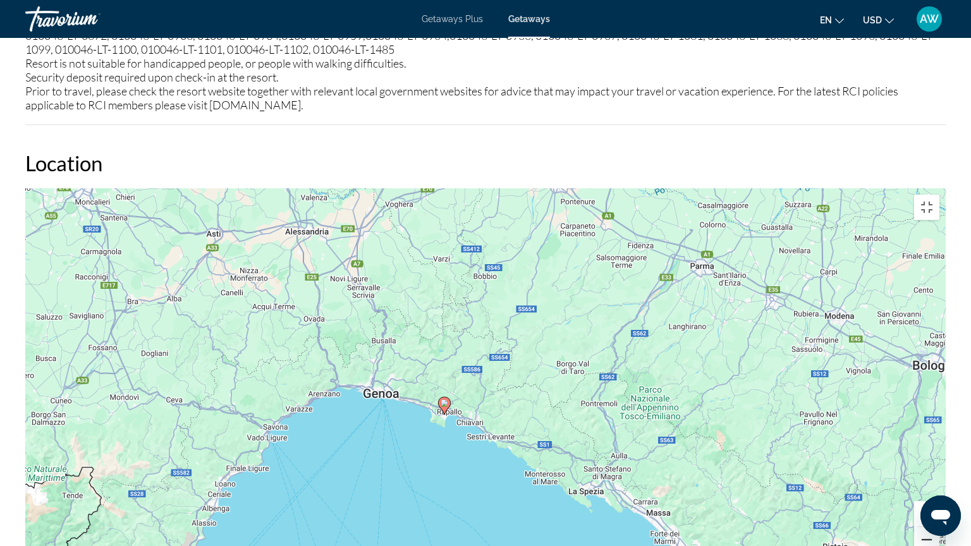
click at [939, 466] on button "Zoom out" at bounding box center [926, 539] width 25 height 25
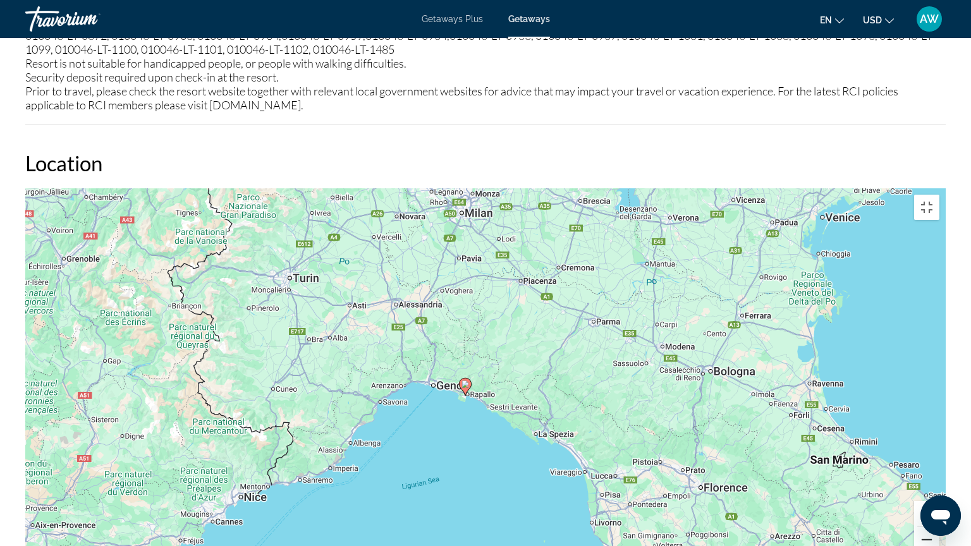
click at [939, 466] on button "Zoom out" at bounding box center [926, 539] width 25 height 25
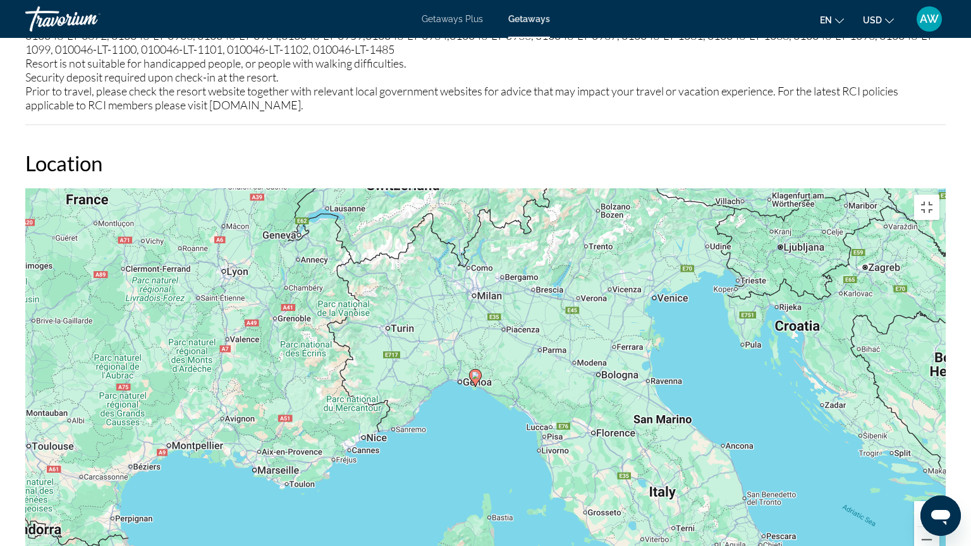
click at [675, 195] on div "To activate drag with keyboard, press Alt + Enter. Once in keyboard drag state,…" at bounding box center [485, 377] width 920 height 379
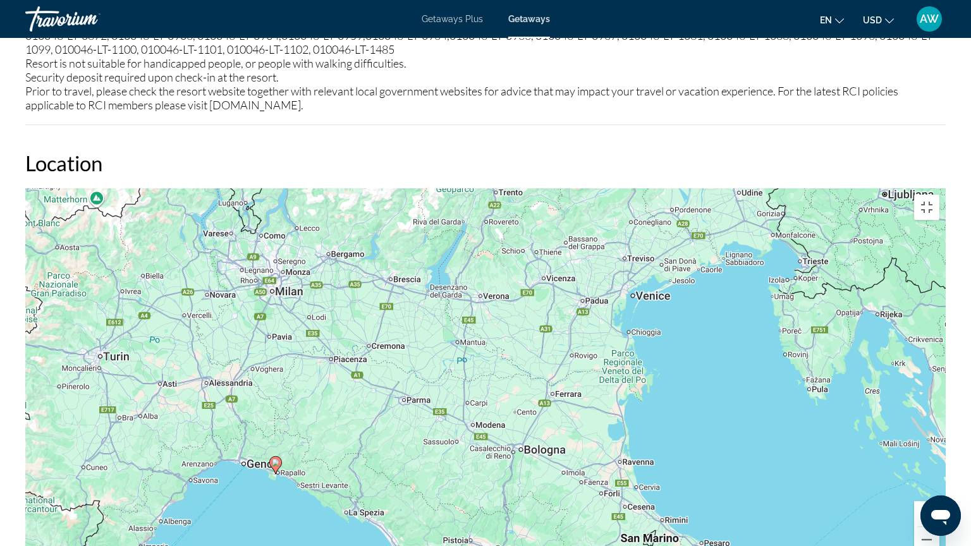
click at [656, 193] on div "To activate drag with keyboard, press Alt + Enter. Once in keyboard drag state,…" at bounding box center [485, 377] width 920 height 379
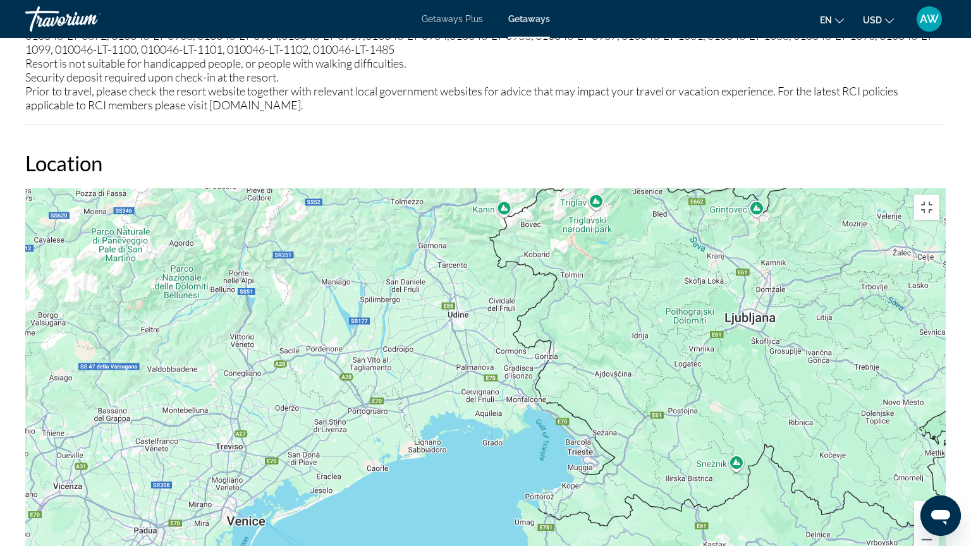
drag, startPoint x: 602, startPoint y: 192, endPoint x: 238, endPoint y: 421, distance: 430.1
click at [238, 421] on div "To activate drag with keyboard, press Alt + Enter. Once in keyboard drag state,…" at bounding box center [485, 377] width 920 height 379
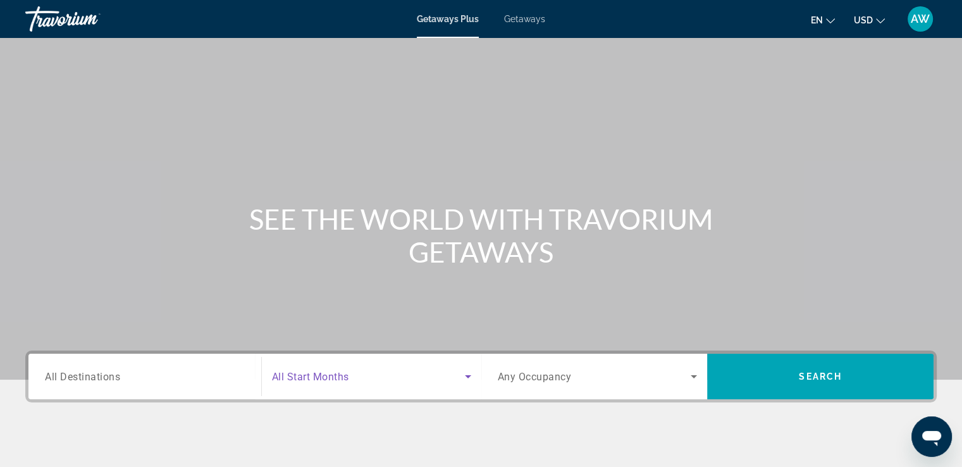
click at [466, 381] on icon "Search widget" at bounding box center [467, 376] width 15 height 15
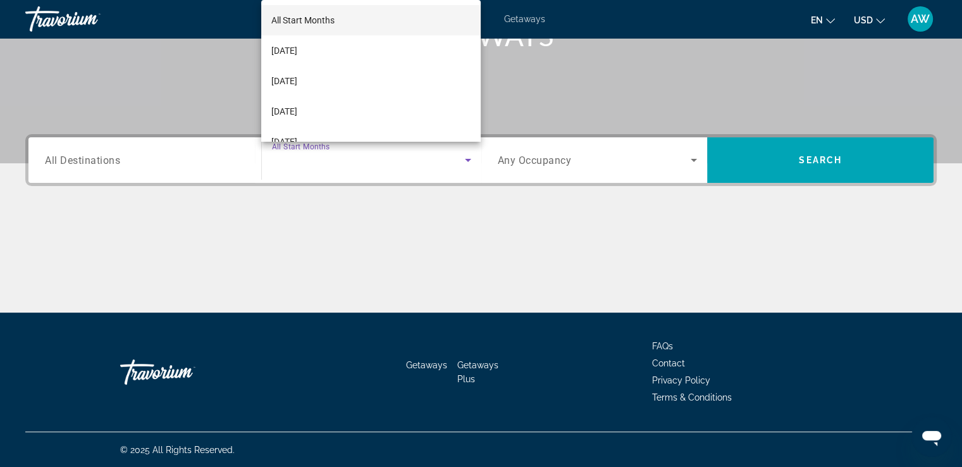
scroll to position [217, 0]
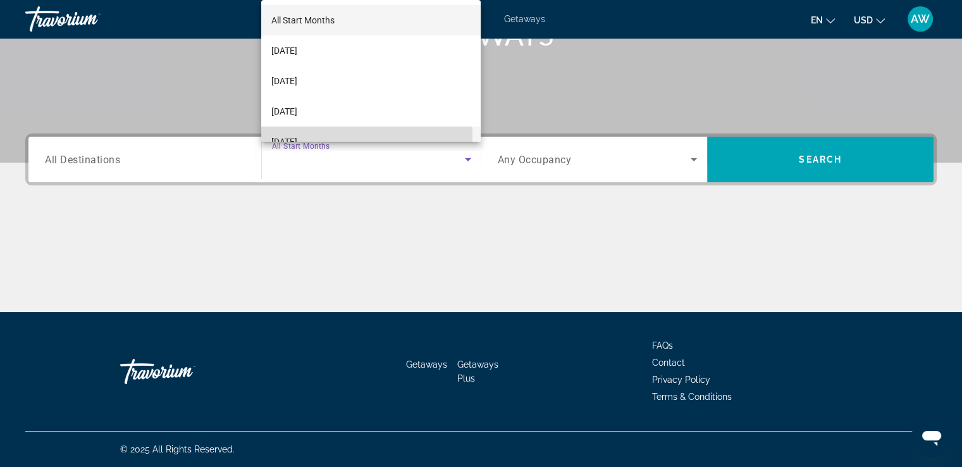
click at [297, 136] on span "[DATE]" at bounding box center [284, 141] width 26 height 15
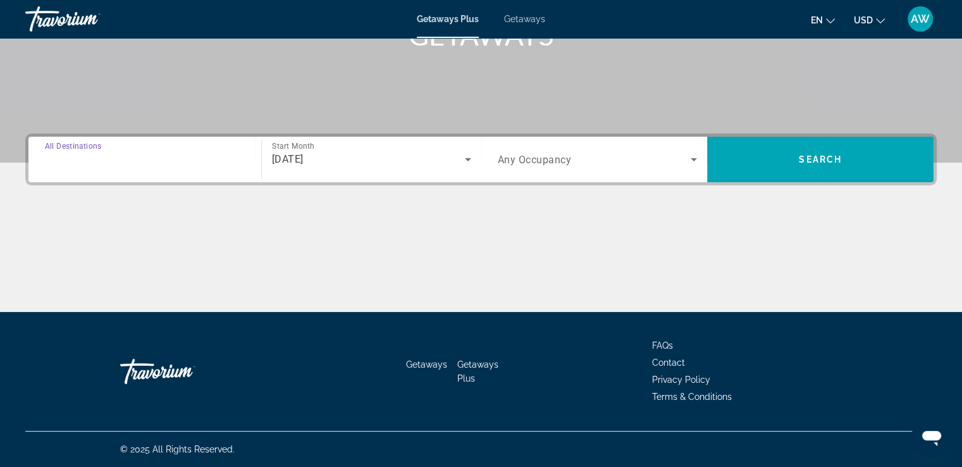
click at [215, 154] on input "Destination All Destinations" at bounding box center [145, 159] width 200 height 15
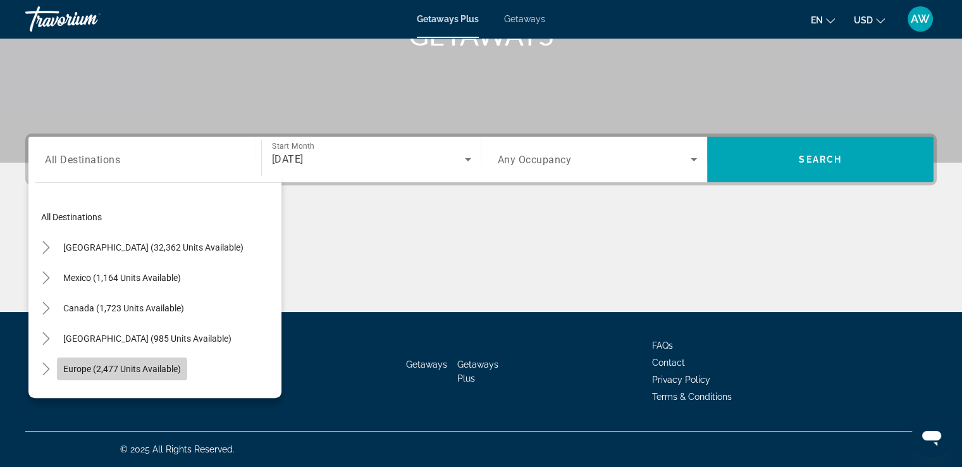
click at [166, 367] on span "Europe (2,477 units available)" at bounding box center [122, 368] width 118 height 10
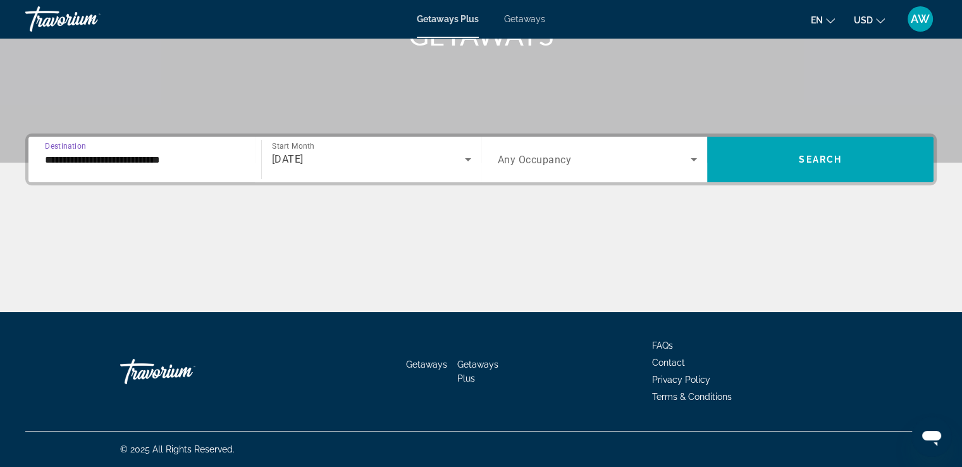
click at [225, 154] on input "**********" at bounding box center [145, 159] width 200 height 15
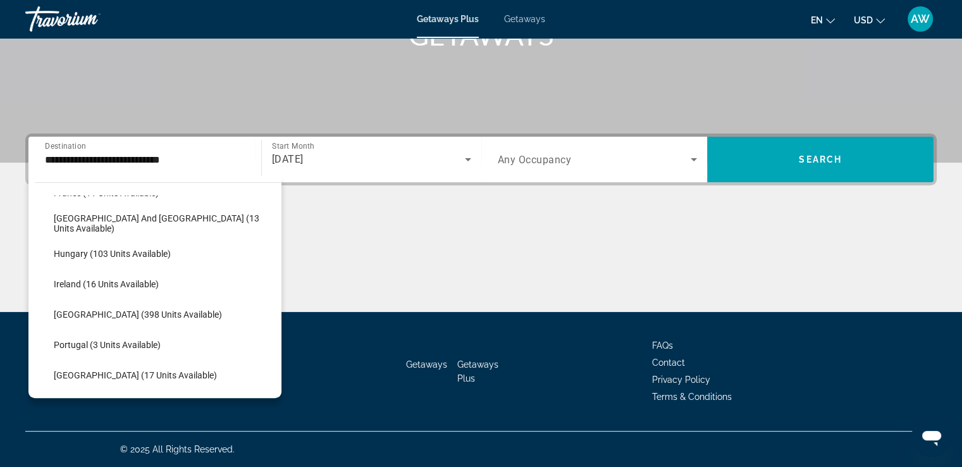
scroll to position [355, 0]
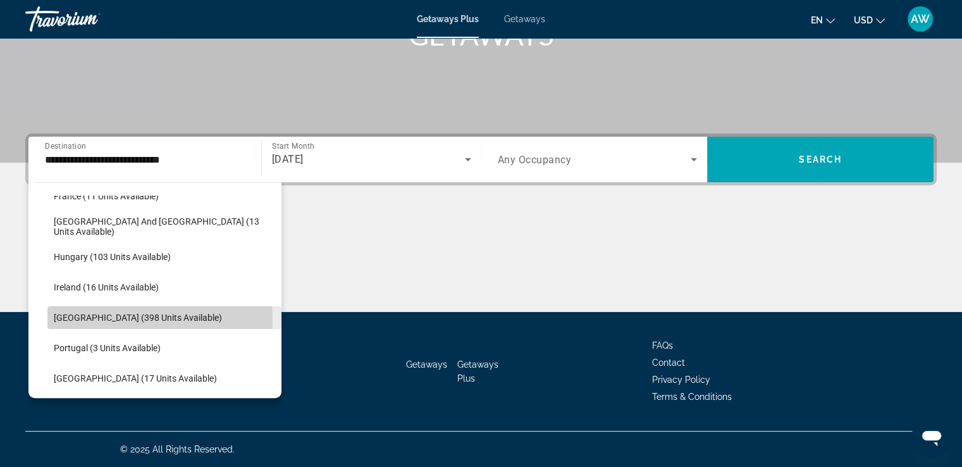
click at [131, 319] on span "[GEOGRAPHIC_DATA] (398 units available)" at bounding box center [138, 317] width 168 height 10
type input "**********"
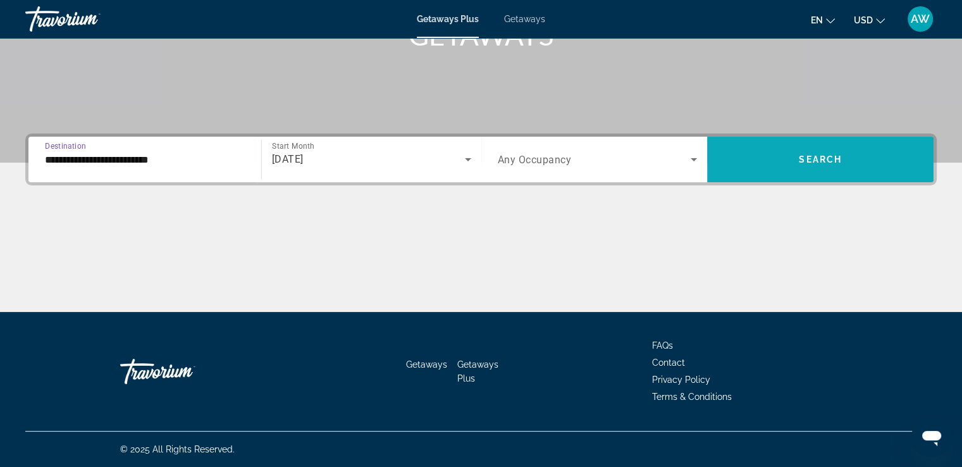
click at [811, 160] on span "Search" at bounding box center [819, 159] width 43 height 10
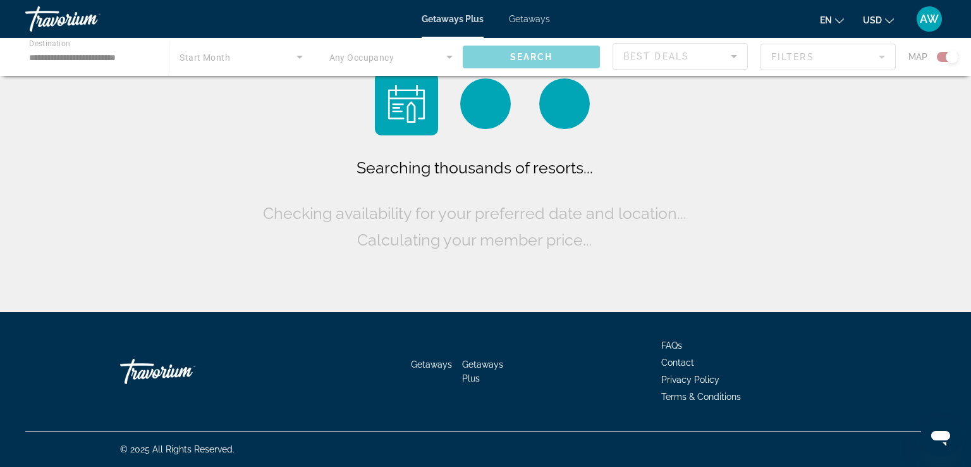
click at [811, 160] on div "Searching thousands of resorts... Checking availability for your preferred date…" at bounding box center [485, 159] width 971 height 318
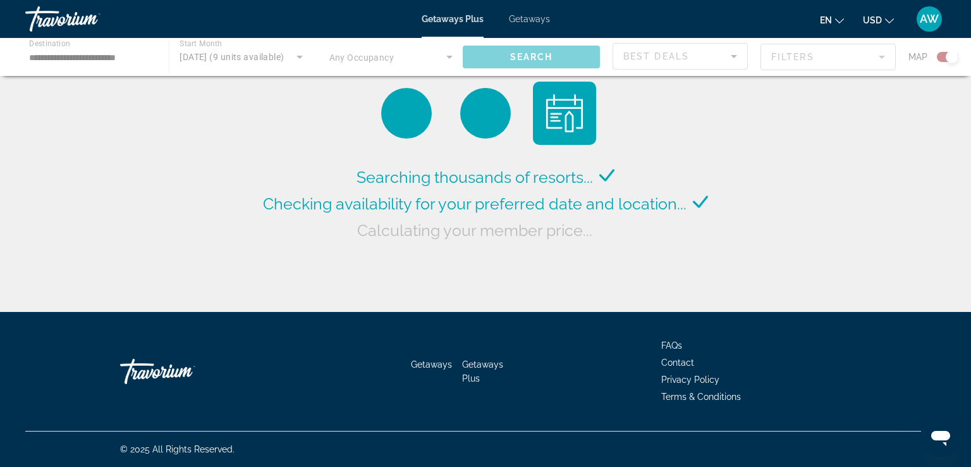
click at [811, 160] on div "Searching thousands of resorts... Checking availability for your preferred date…" at bounding box center [485, 159] width 971 height 318
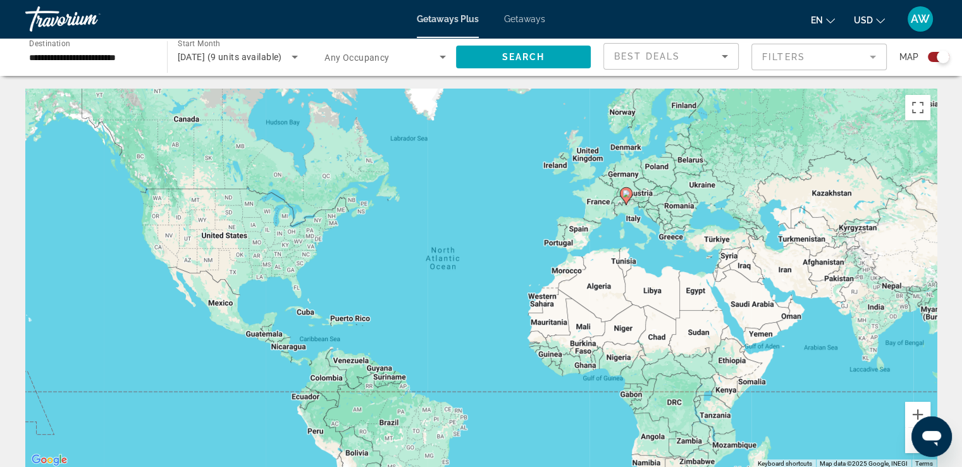
click at [634, 213] on div "To activate drag with keyboard, press Alt + Enter. Once in keyboard drag state,…" at bounding box center [480, 278] width 911 height 379
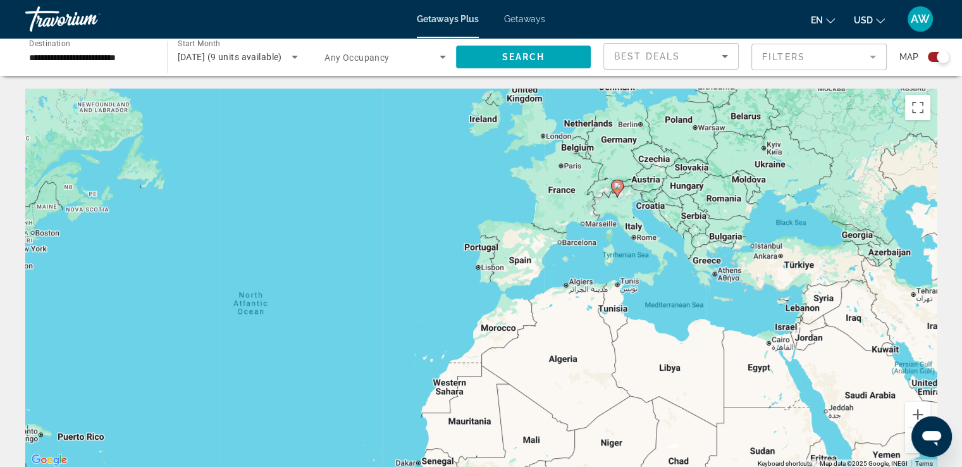
click at [625, 211] on div "To activate drag with keyboard, press Alt + Enter. Once in keyboard drag state,…" at bounding box center [480, 278] width 911 height 379
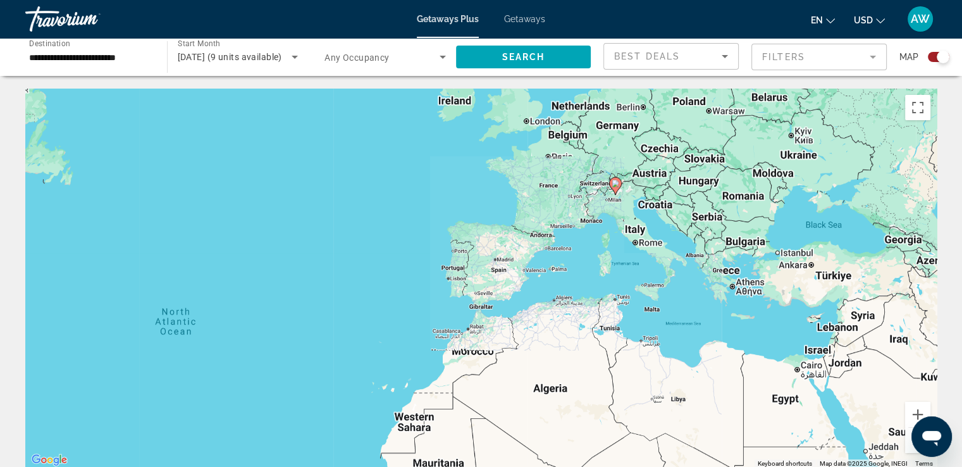
click at [625, 211] on div "To activate drag with keyboard, press Alt + Enter. Once in keyboard drag state,…" at bounding box center [480, 278] width 911 height 379
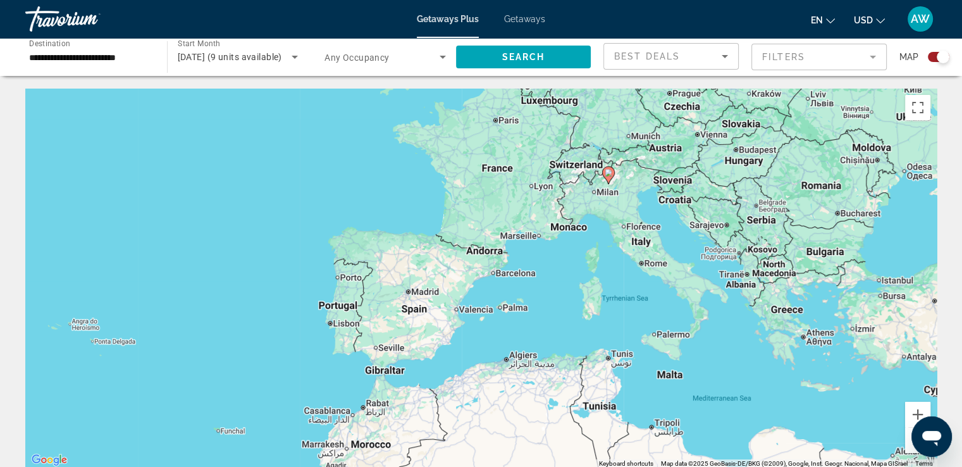
click at [625, 211] on div "To activate drag with keyboard, press Alt + Enter. Once in keyboard drag state,…" at bounding box center [480, 278] width 911 height 379
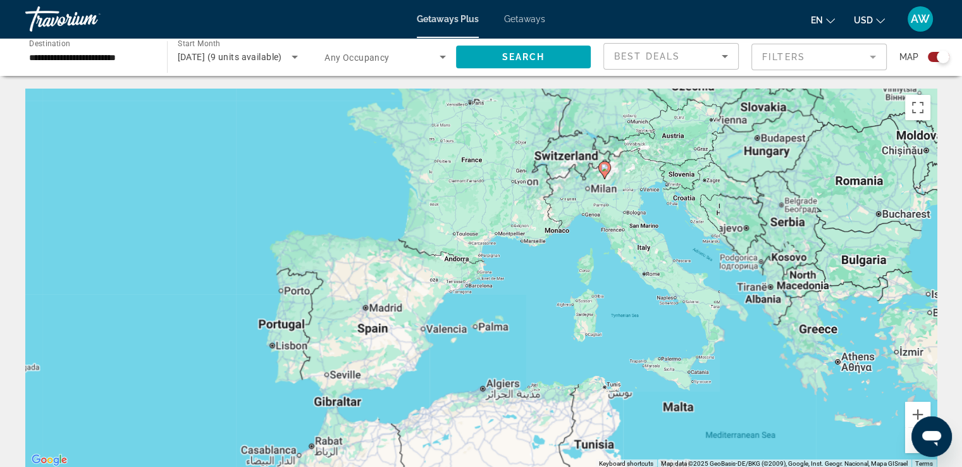
click at [625, 211] on div "To activate drag with keyboard, press Alt + Enter. Once in keyboard drag state,…" at bounding box center [480, 278] width 911 height 379
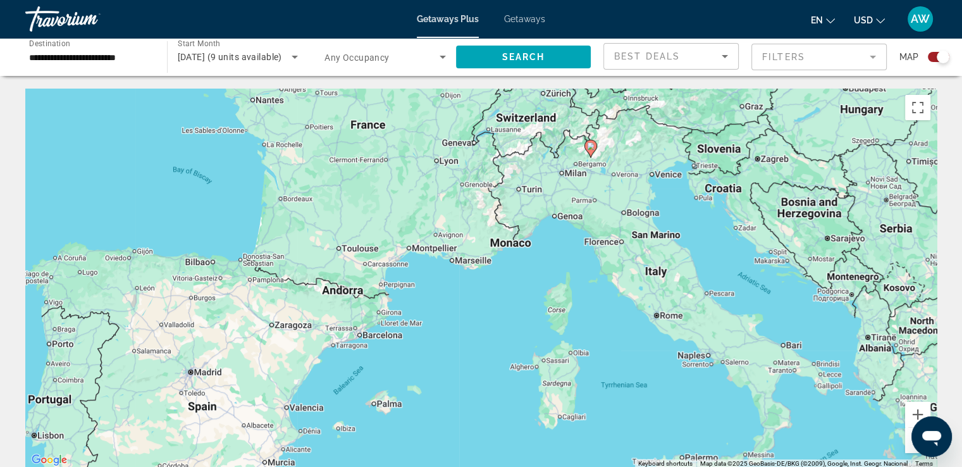
click at [656, 178] on div "To activate drag with keyboard, press Alt + Enter. Once in keyboard drag state,…" at bounding box center [480, 278] width 911 height 379
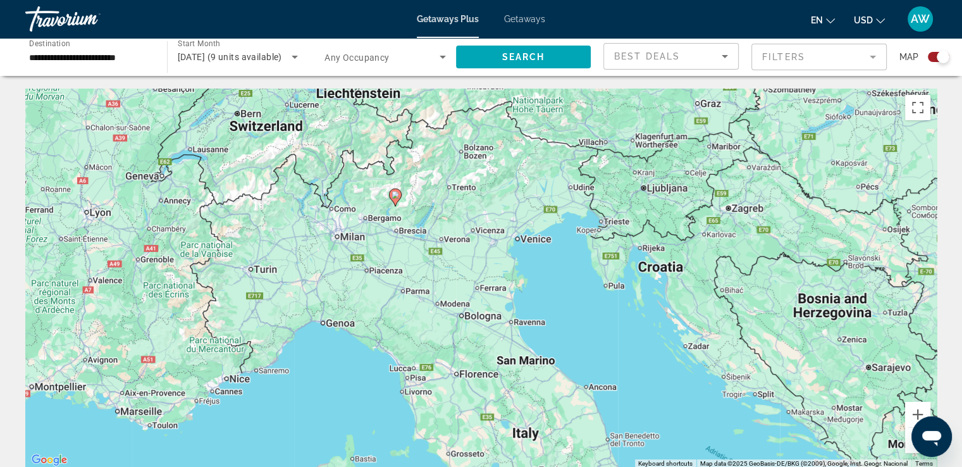
drag, startPoint x: 619, startPoint y: 174, endPoint x: 484, endPoint y: 245, distance: 151.8
click at [484, 245] on div "To activate drag with keyboard, press Alt + Enter. Once in keyboard drag state,…" at bounding box center [480, 278] width 911 height 379
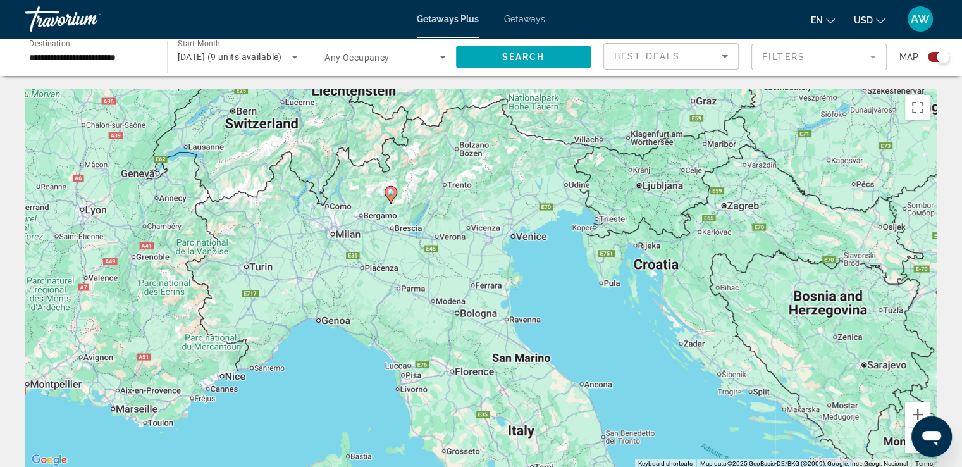
click at [529, 240] on div "To activate drag with keyboard, press Alt + Enter. Once in keyboard drag state,…" at bounding box center [480, 278] width 911 height 379
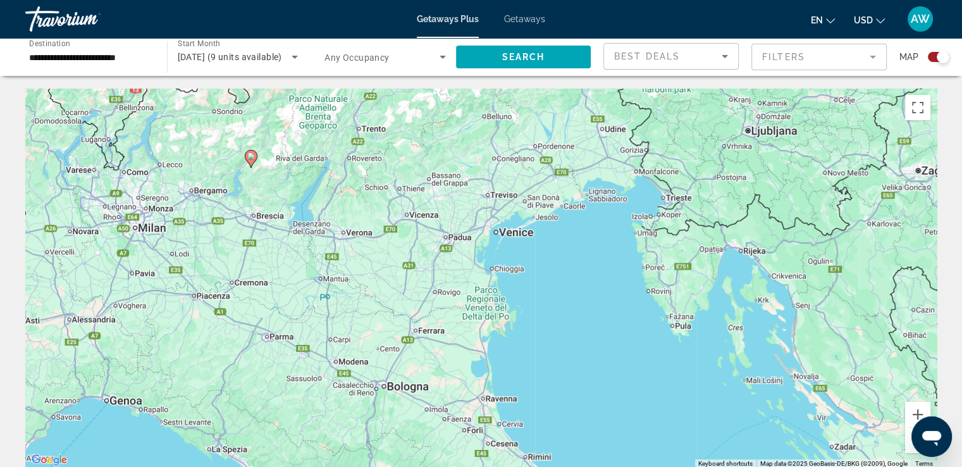
click at [529, 240] on div "To activate drag with keyboard, press Alt + Enter. Once in keyboard drag state,…" at bounding box center [480, 278] width 911 height 379
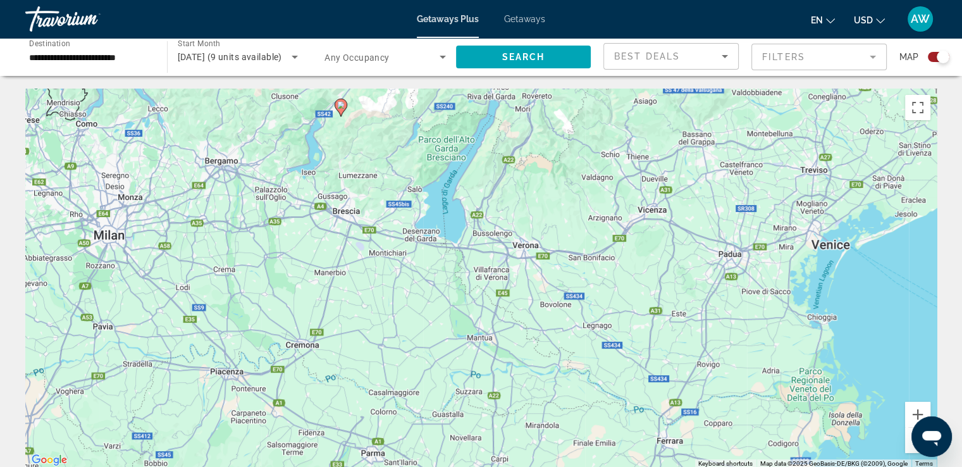
drag, startPoint x: 330, startPoint y: 265, endPoint x: 694, endPoint y: 286, distance: 364.8
click at [694, 286] on div "To activate drag with keyboard, press Alt + Enter. Once in keyboard drag state,…" at bounding box center [480, 278] width 911 height 379
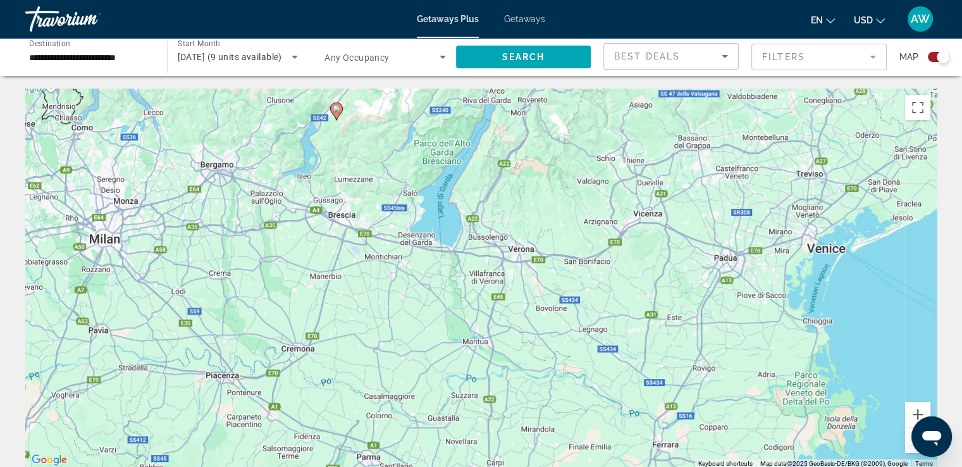
click at [109, 56] on input "**********" at bounding box center [89, 57] width 121 height 15
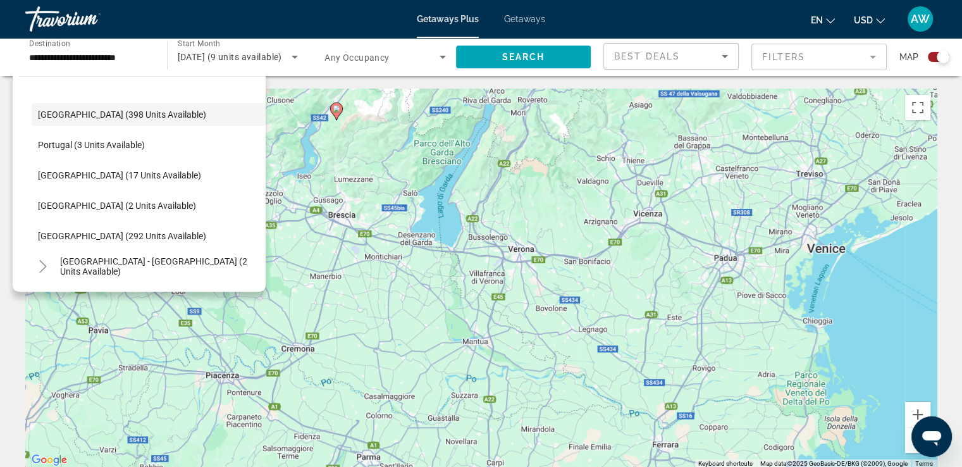
scroll to position [463, 0]
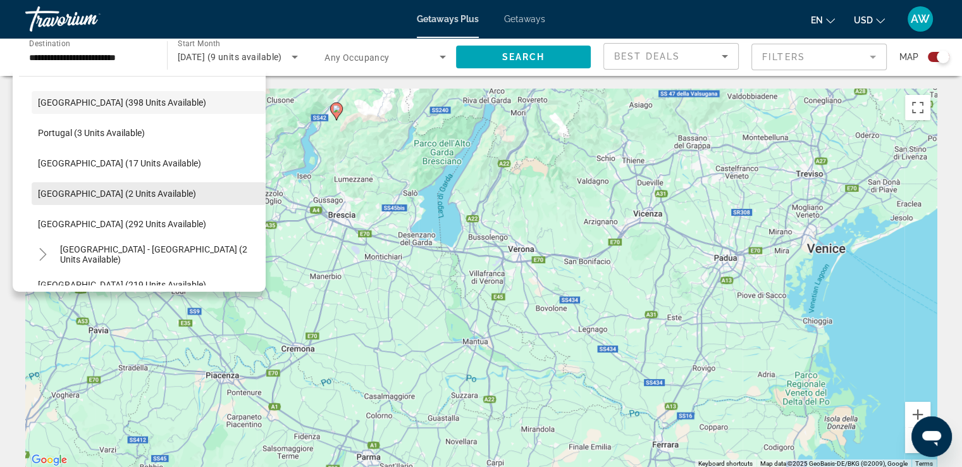
click at [106, 204] on span "Search widget" at bounding box center [149, 193] width 234 height 30
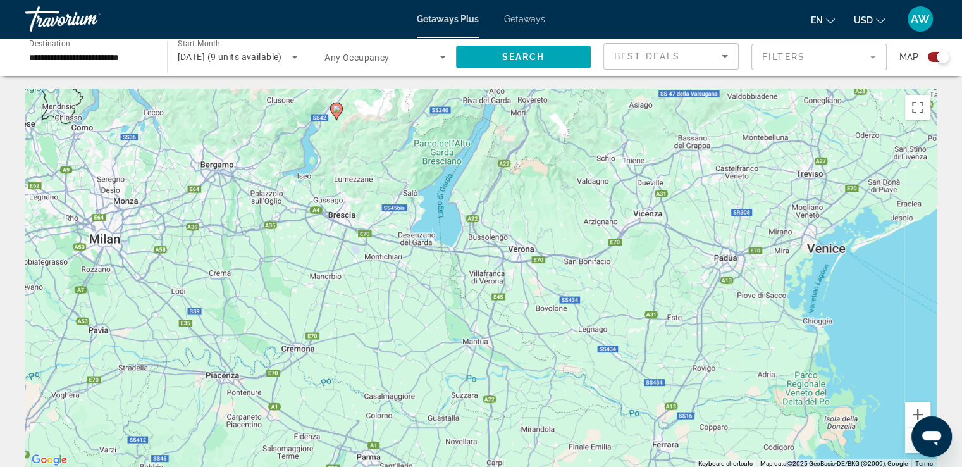
click at [542, 72] on div "Search" at bounding box center [530, 57] width 148 height 38
click at [546, 54] on span "Search widget" at bounding box center [523, 57] width 135 height 30
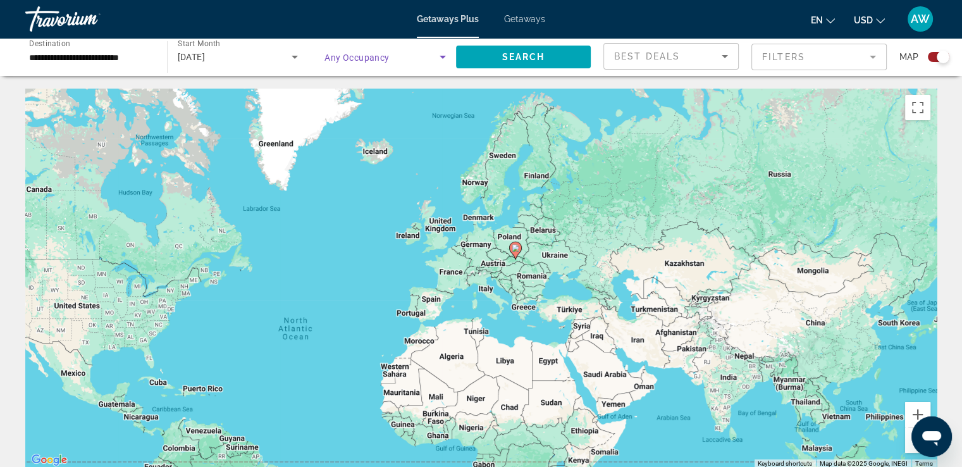
click at [446, 63] on icon "Search widget" at bounding box center [442, 56] width 15 height 15
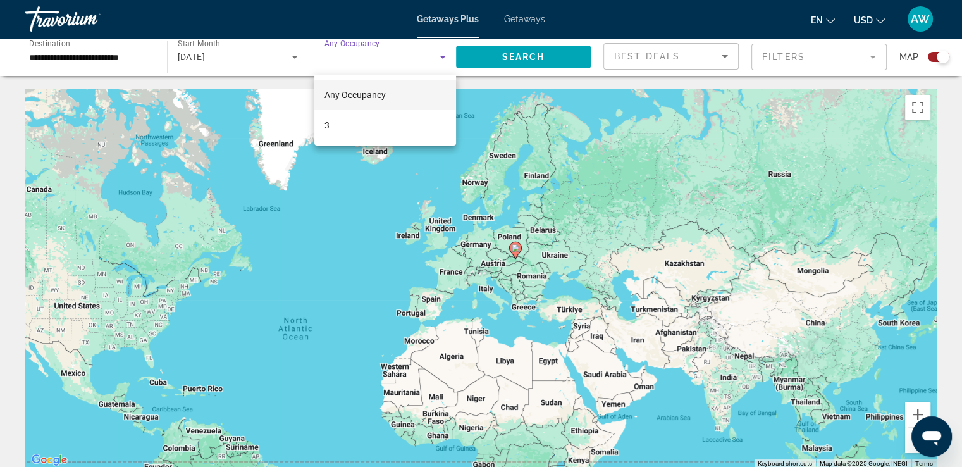
click at [126, 70] on div at bounding box center [481, 233] width 962 height 467
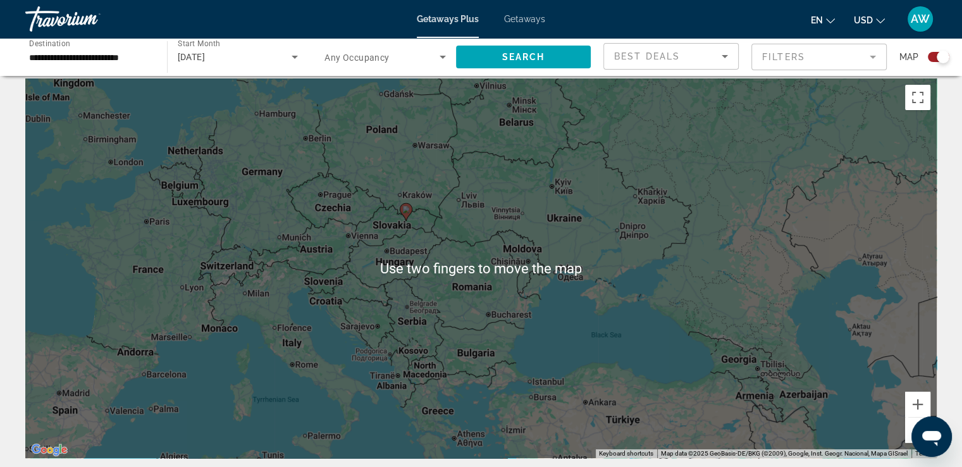
scroll to position [10, 0]
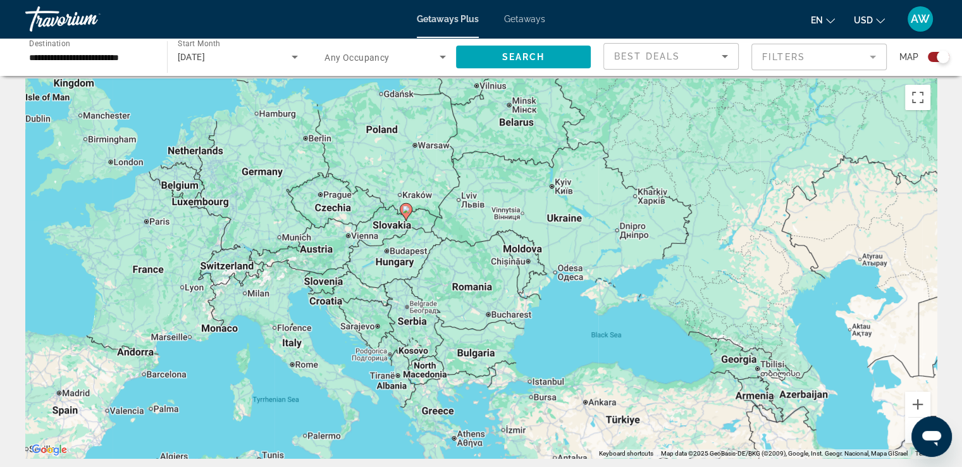
click at [344, 271] on div "To activate drag with keyboard, press Alt + Enter. Once in keyboard drag state,…" at bounding box center [480, 267] width 911 height 379
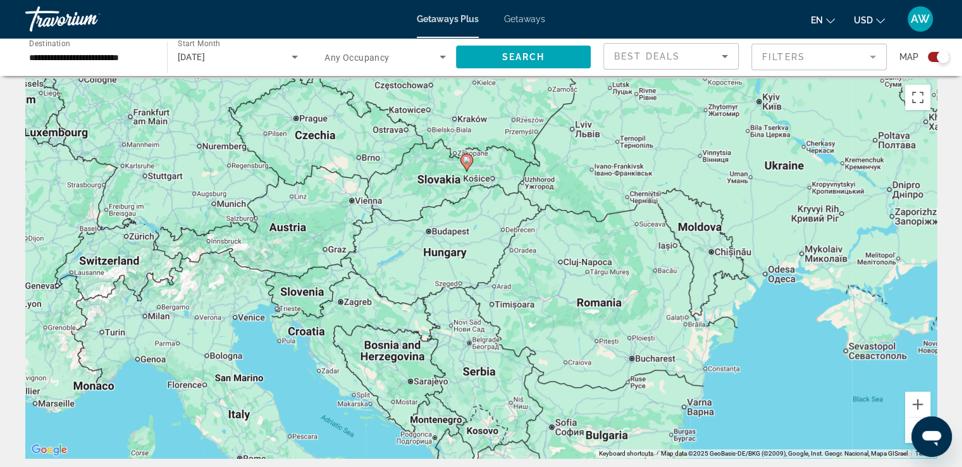
click at [344, 271] on div "To activate drag with keyboard, press Alt + Enter. Once in keyboard drag state,…" at bounding box center [480, 267] width 911 height 379
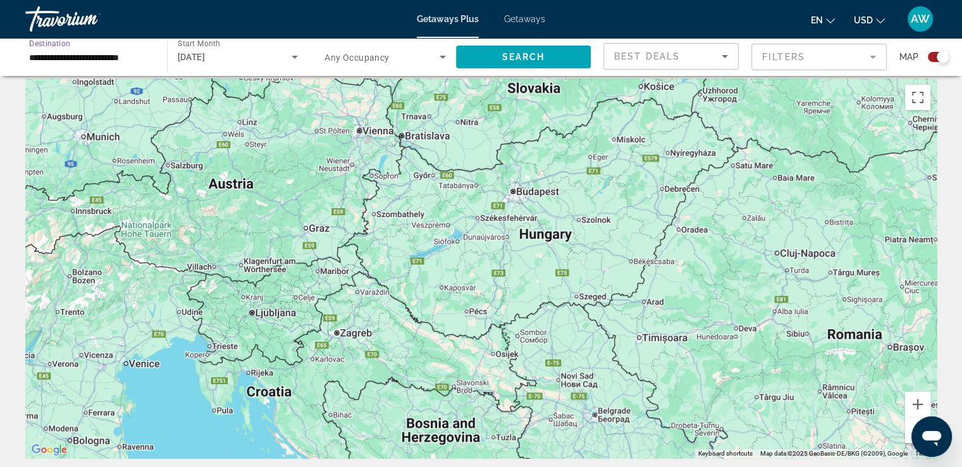
click at [142, 61] on input "**********" at bounding box center [89, 57] width 121 height 15
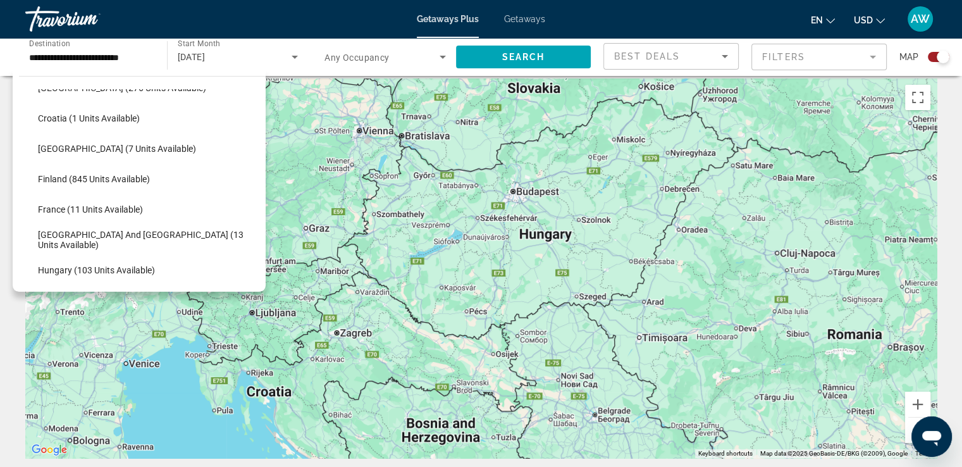
scroll to position [253, 0]
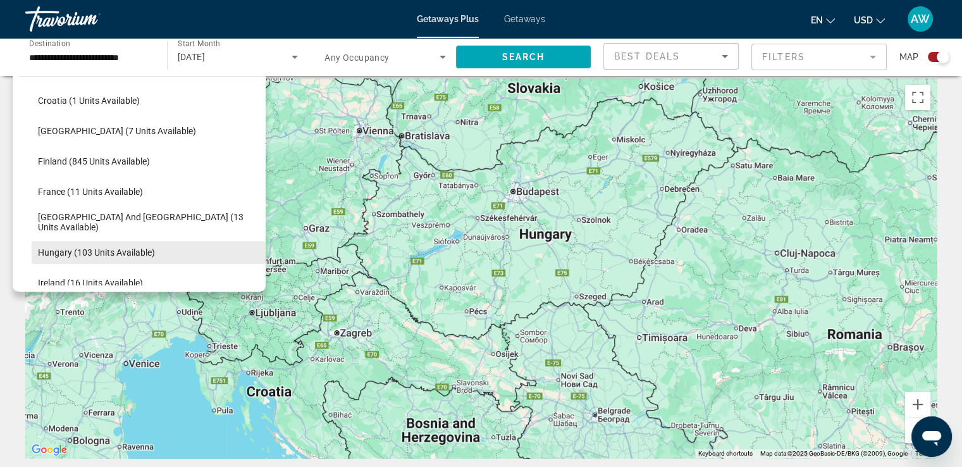
click at [126, 252] on span "Hungary (103 units available)" at bounding box center [96, 252] width 117 height 10
type input "**********"
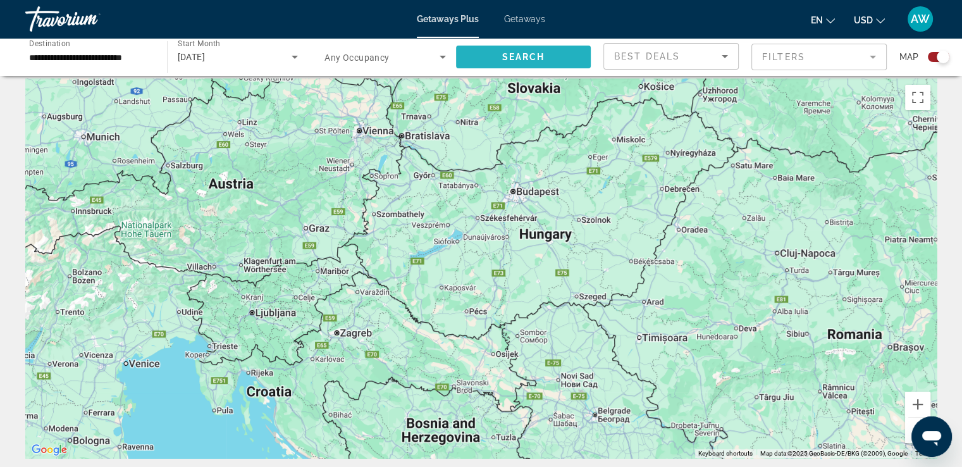
click at [551, 59] on span "Search widget" at bounding box center [523, 57] width 135 height 30
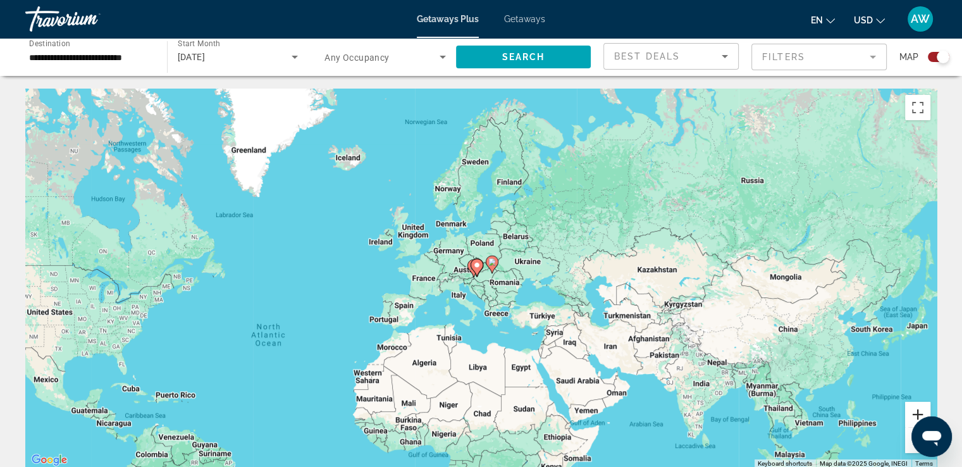
click at [912, 410] on button "Zoom in" at bounding box center [917, 413] width 25 height 25
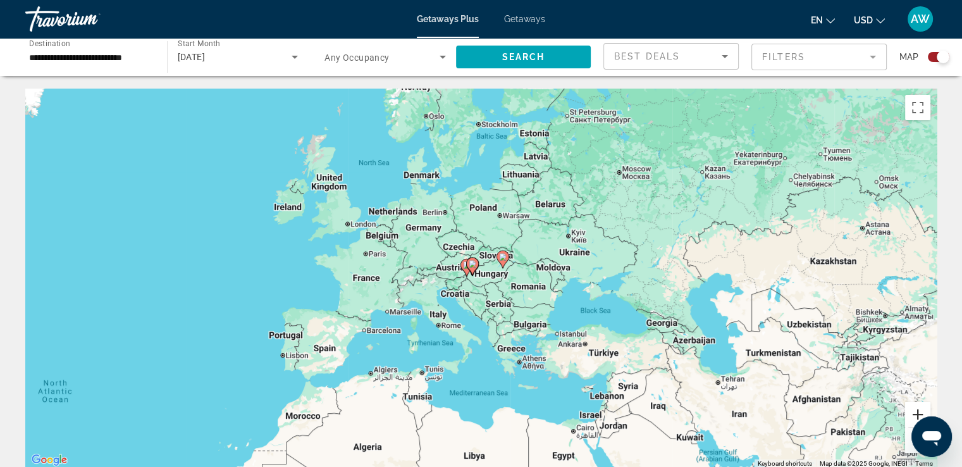
click at [912, 410] on button "Zoom in" at bounding box center [917, 413] width 25 height 25
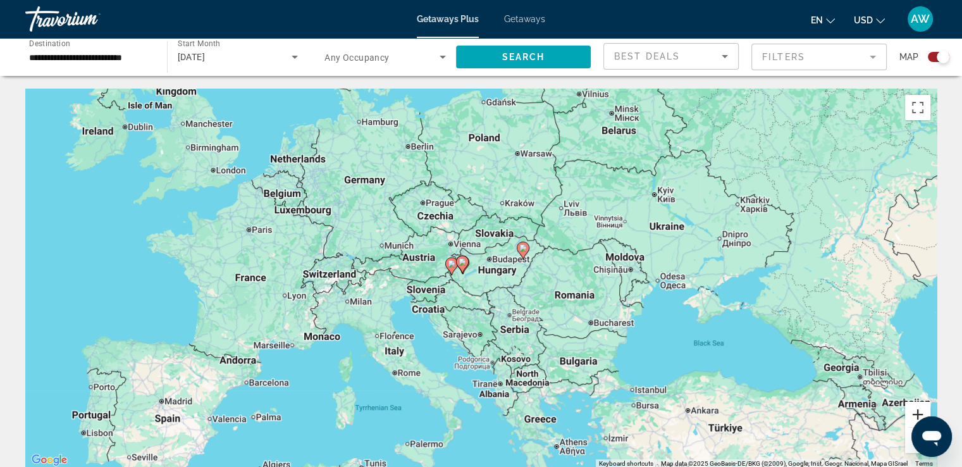
click at [912, 410] on button "Zoom in" at bounding box center [917, 413] width 25 height 25
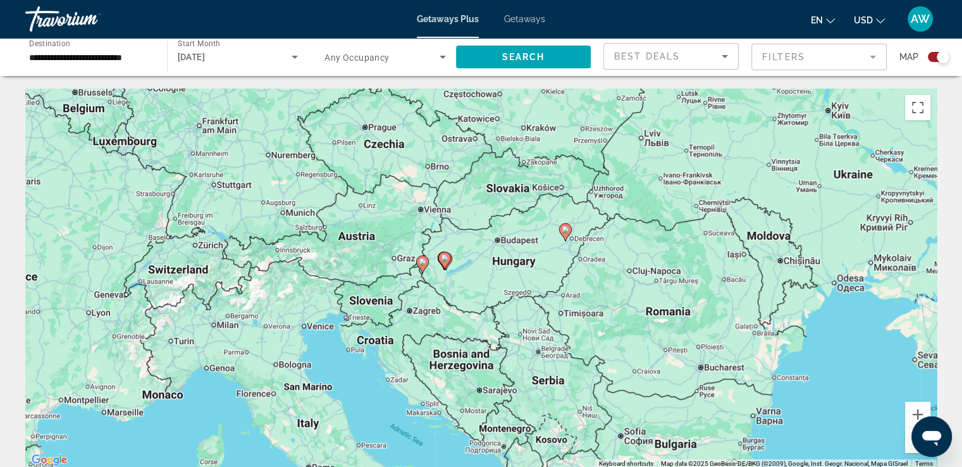
click at [445, 259] on image "Main content" at bounding box center [445, 258] width 8 height 8
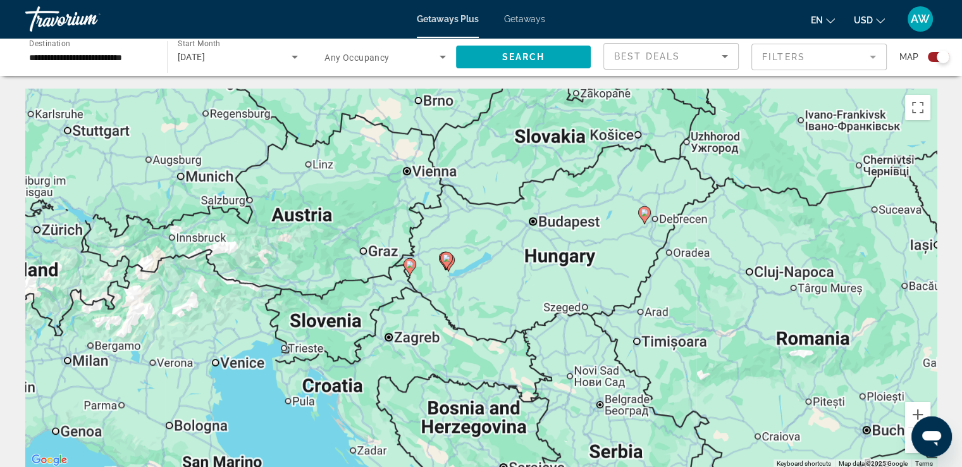
click at [445, 259] on image "Main content" at bounding box center [447, 258] width 8 height 8
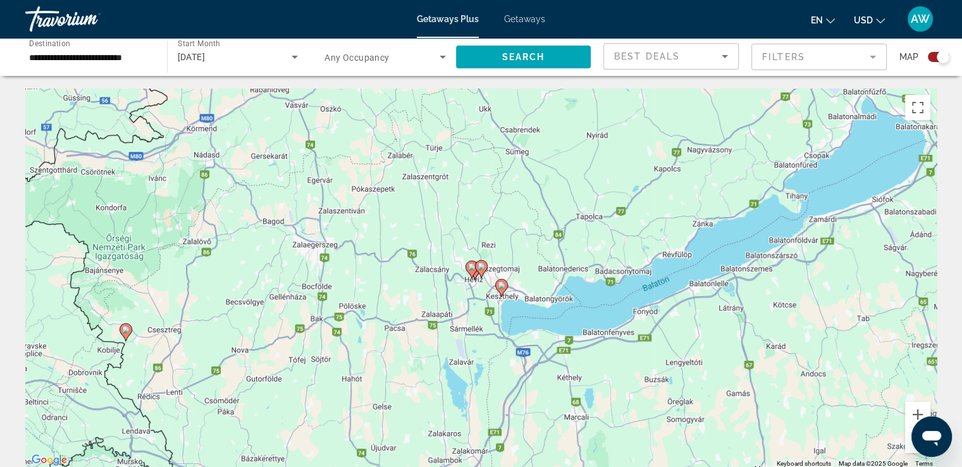
click at [130, 329] on icon "Main content" at bounding box center [124, 332] width 11 height 16
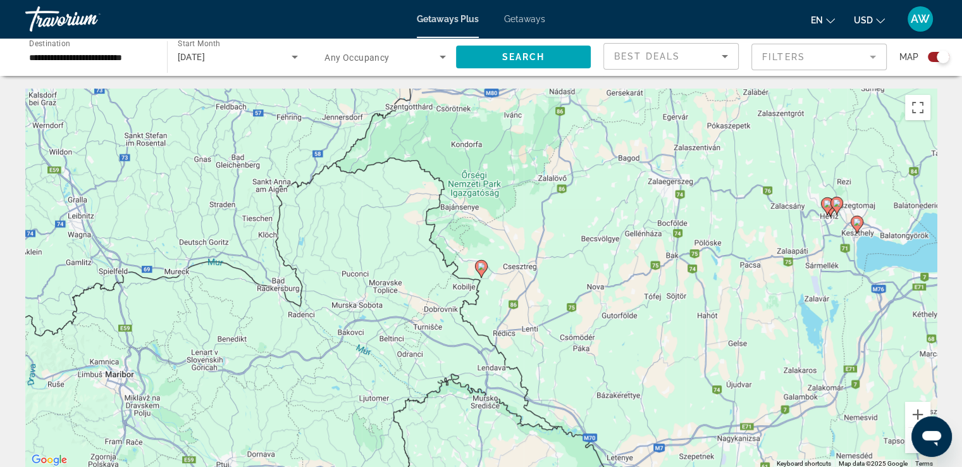
click at [130, 329] on div "To activate drag with keyboard, press Alt + Enter. Once in keyboard drag state,…" at bounding box center [480, 278] width 911 height 379
